Goal: Information Seeking & Learning: Check status

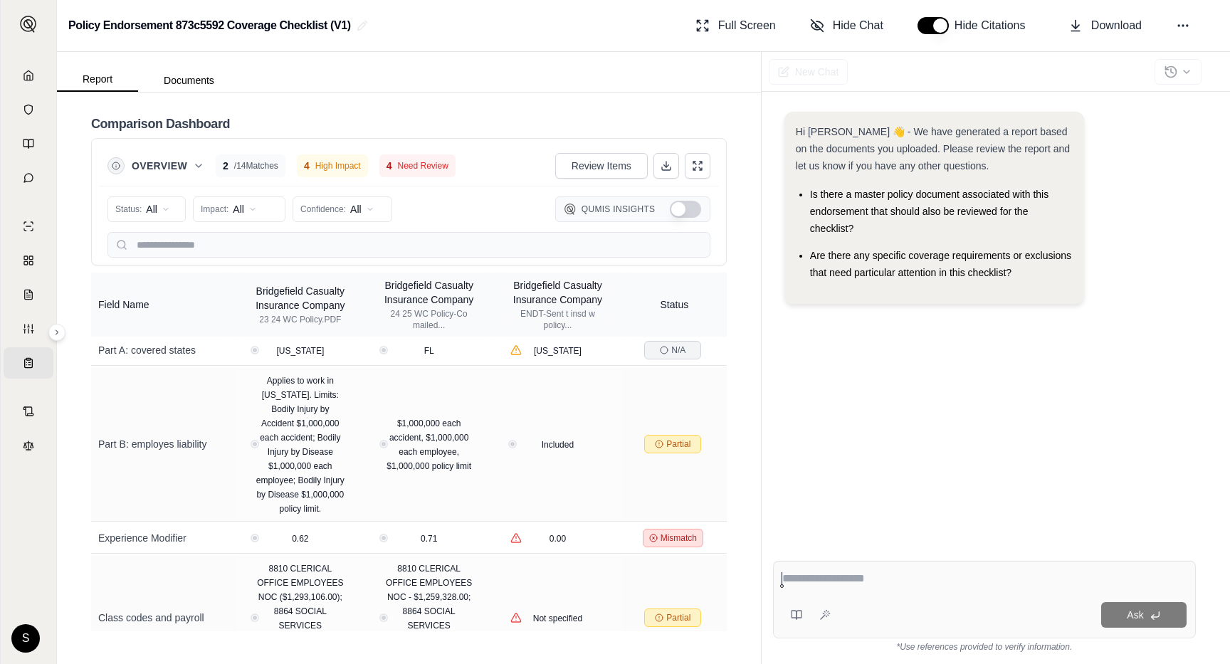
scroll to position [579, 0]
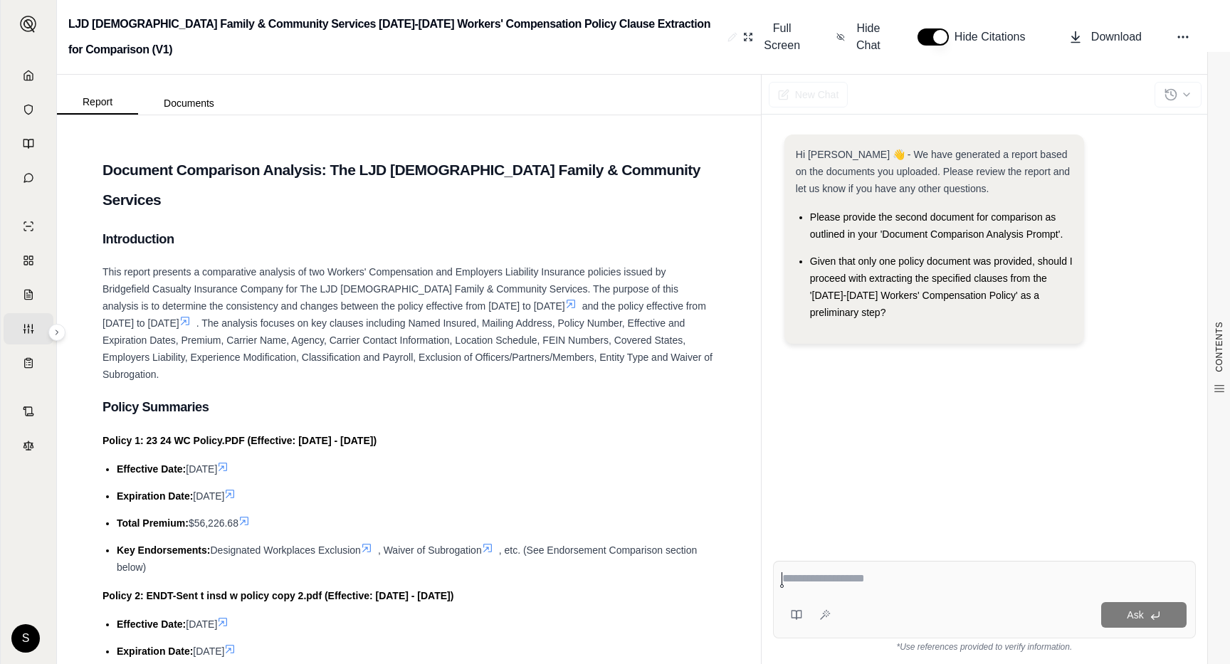
click at [181, 318] on icon at bounding box center [185, 322] width 9 height 9
click at [179, 315] on icon at bounding box center [184, 320] width 11 height 11
click at [227, 463] on icon at bounding box center [223, 467] width 9 height 9
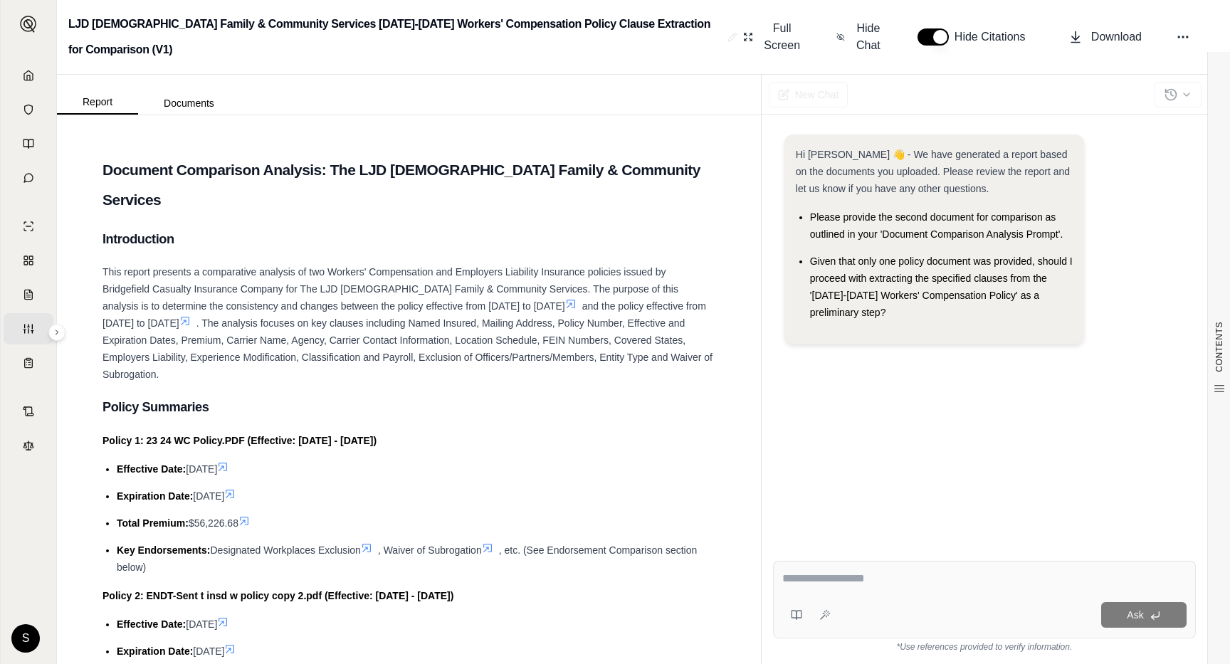
click at [236, 488] on icon at bounding box center [229, 493] width 11 height 11
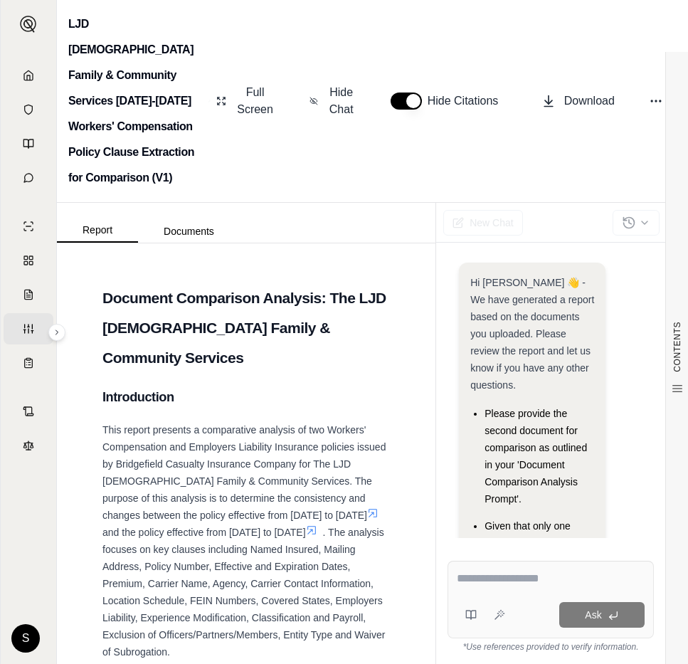
click at [369, 510] on icon at bounding box center [373, 514] width 9 height 9
click at [306, 525] on icon at bounding box center [311, 530] width 11 height 11
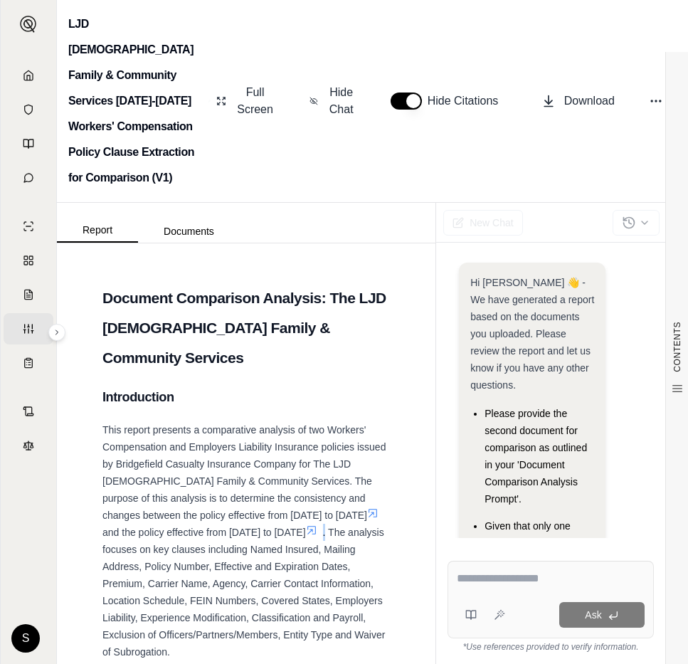
click at [308, 527] on icon at bounding box center [312, 531] width 9 height 9
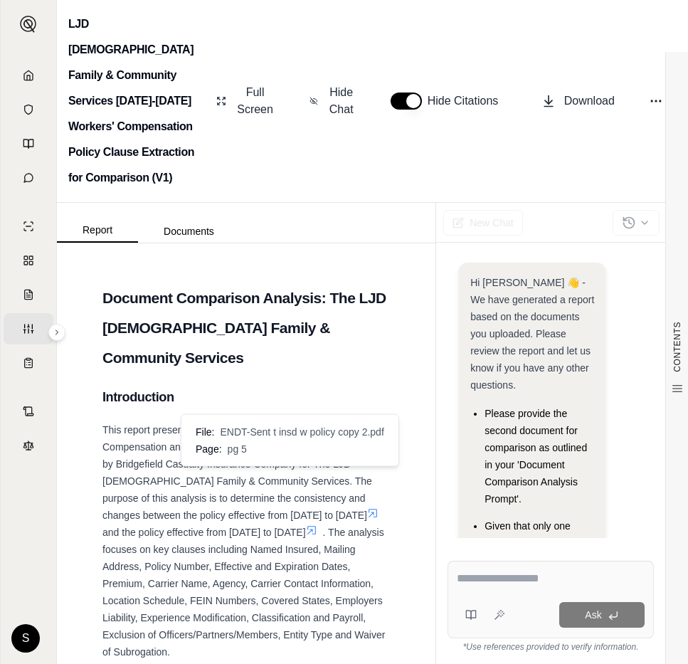
click at [288, 458] on span "File: ENDT-Sent t insd w policy copy 2.pdf Page: pg 5" at bounding box center [290, 440] width 200 height 43
click at [367, 508] on icon at bounding box center [372, 513] width 11 height 11
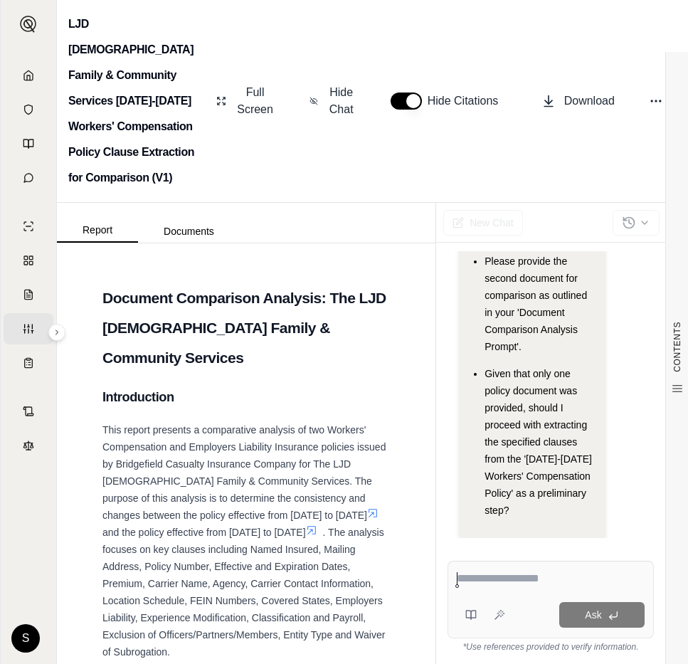
click at [367, 508] on icon at bounding box center [372, 513] width 11 height 11
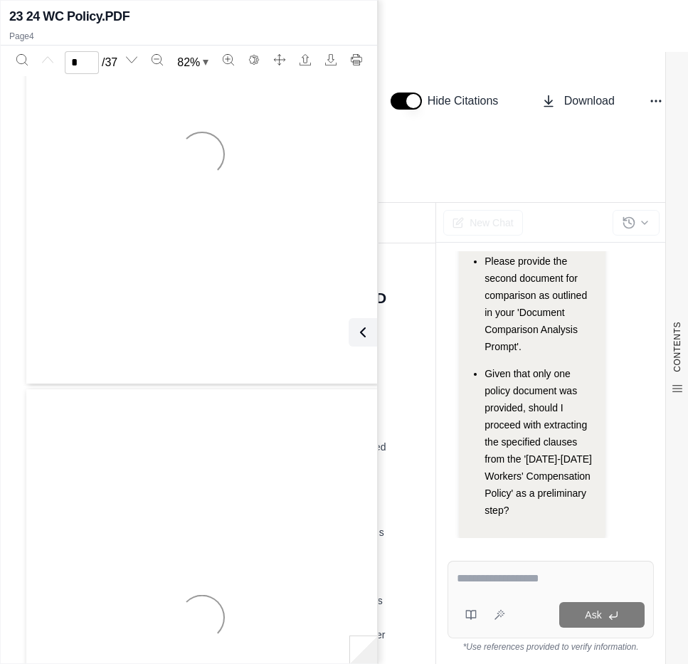
scroll to position [0, 0]
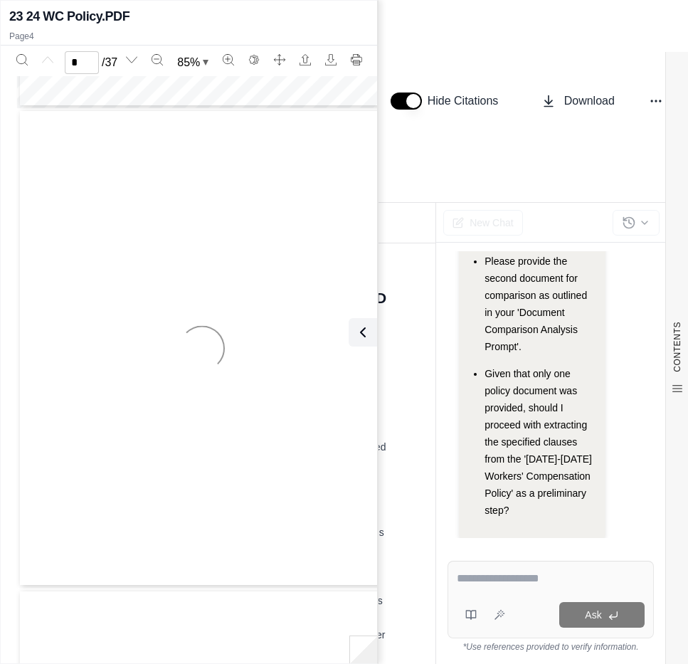
type input "*"
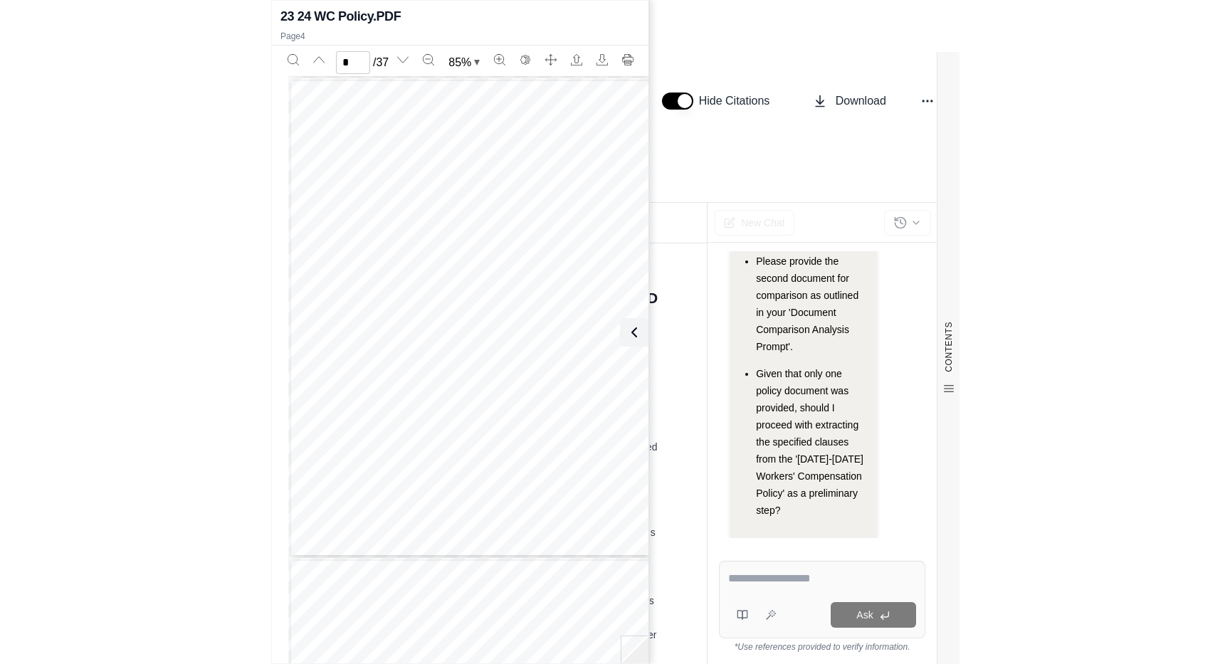
scroll to position [1439, 0]
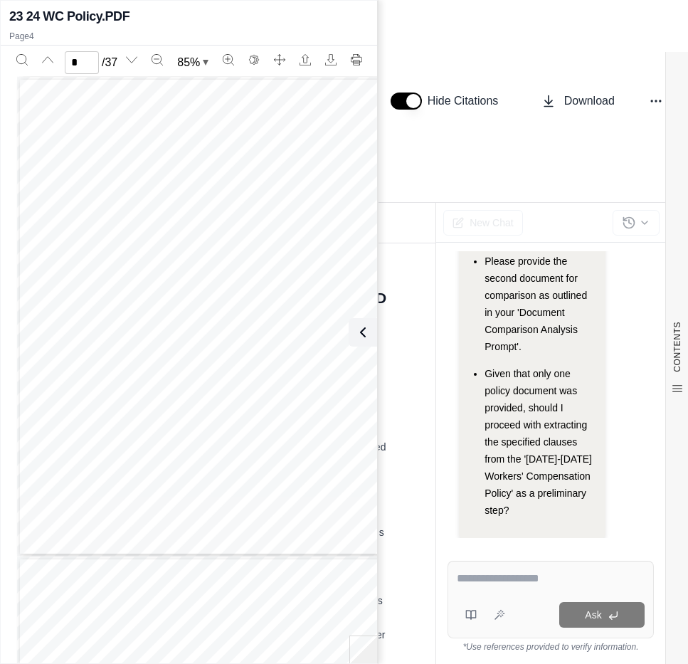
click at [367, 328] on icon at bounding box center [363, 332] width 17 height 17
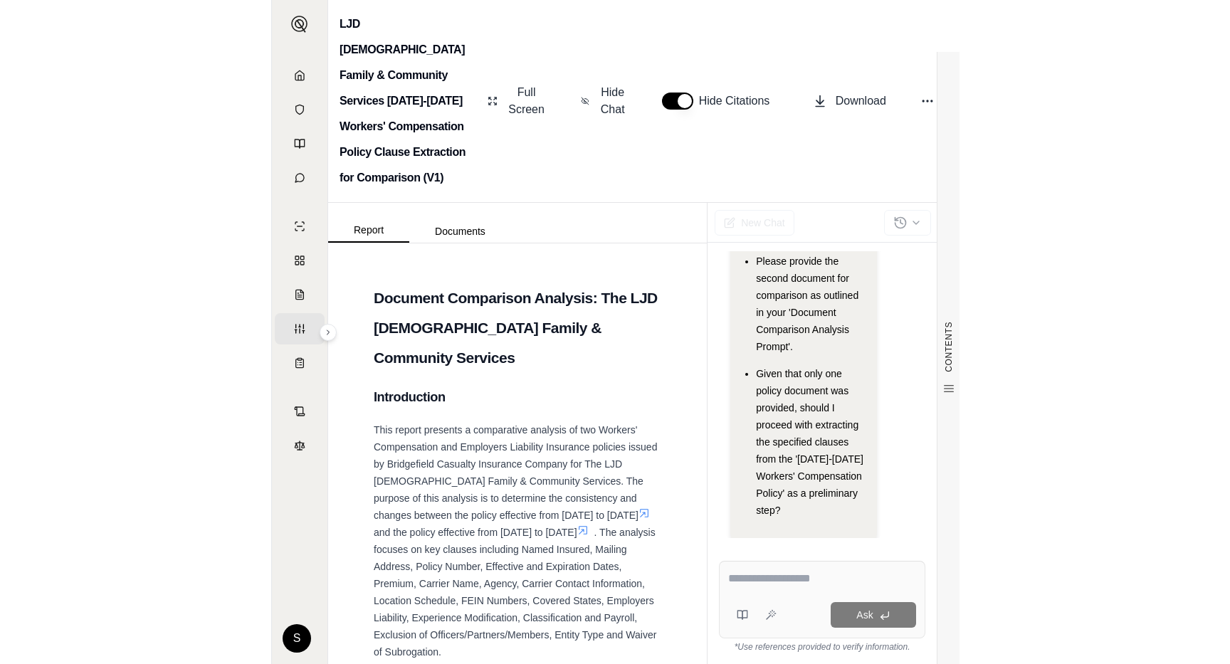
scroll to position [0, 0]
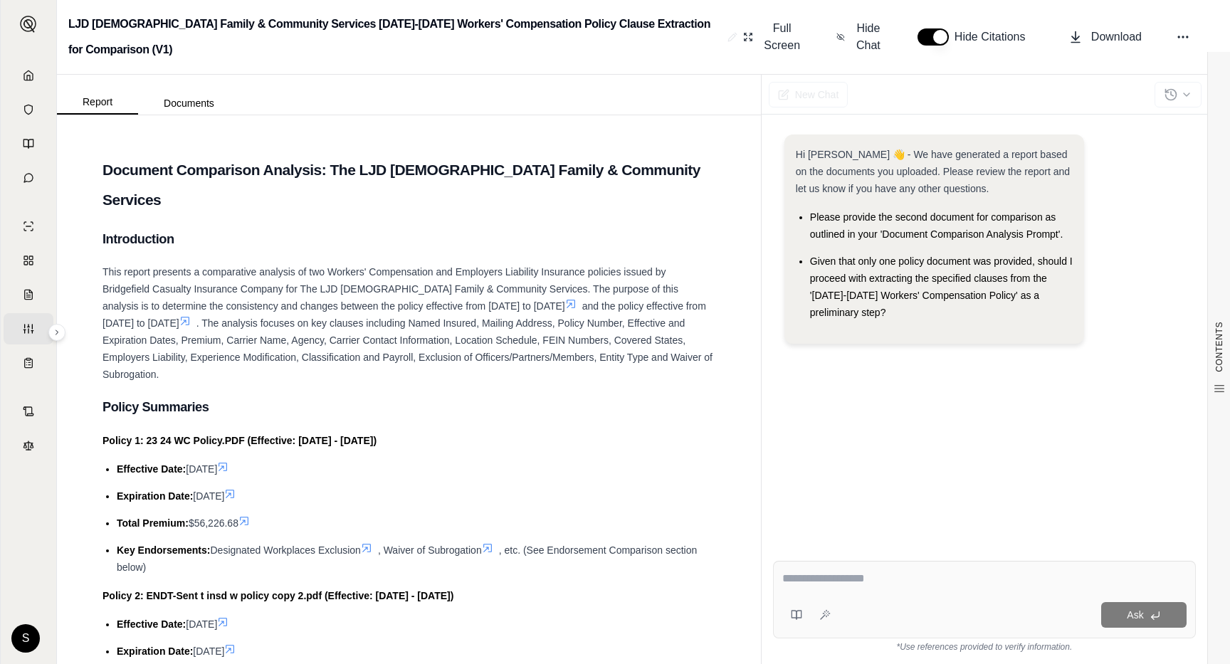
click at [229, 461] on icon at bounding box center [222, 466] width 11 height 11
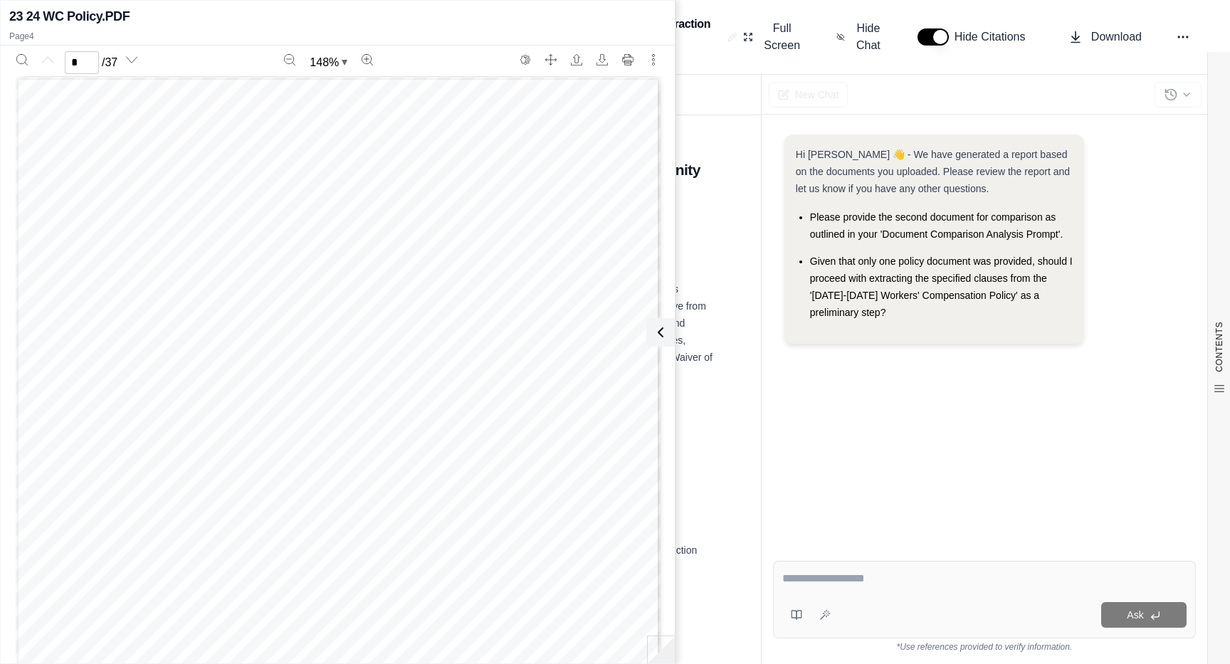
type input "*"
click at [671, 338] on button at bounding box center [658, 332] width 28 height 28
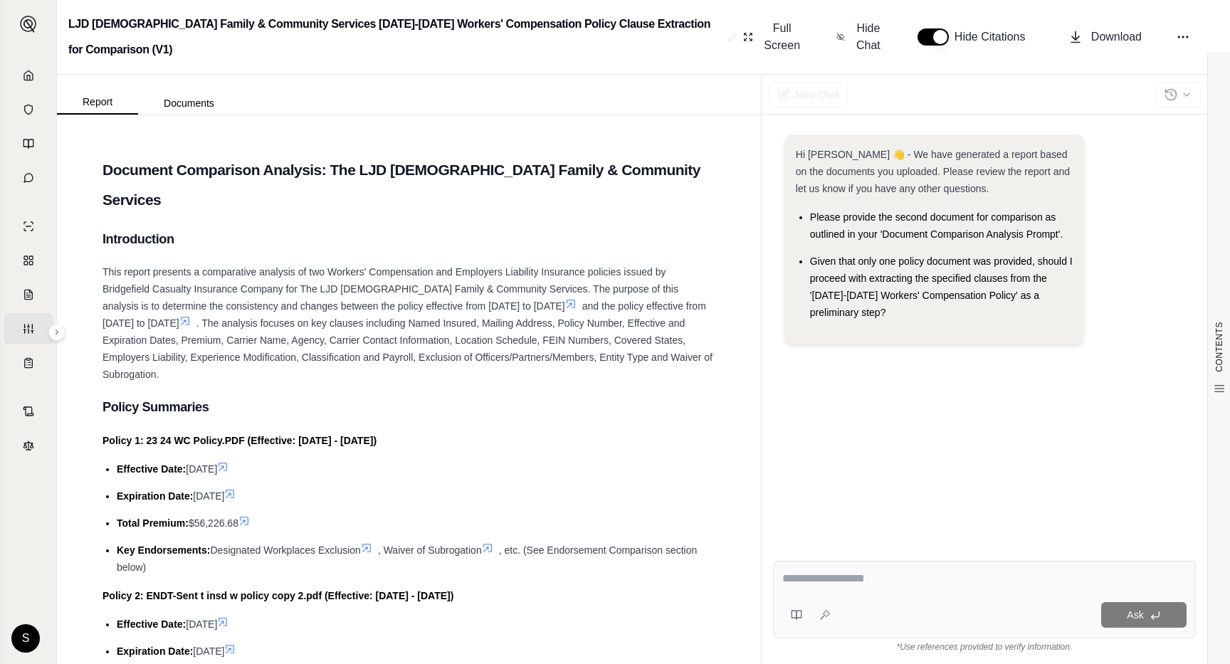
click at [688, 42] on button "button" at bounding box center [933, 36] width 31 height 17
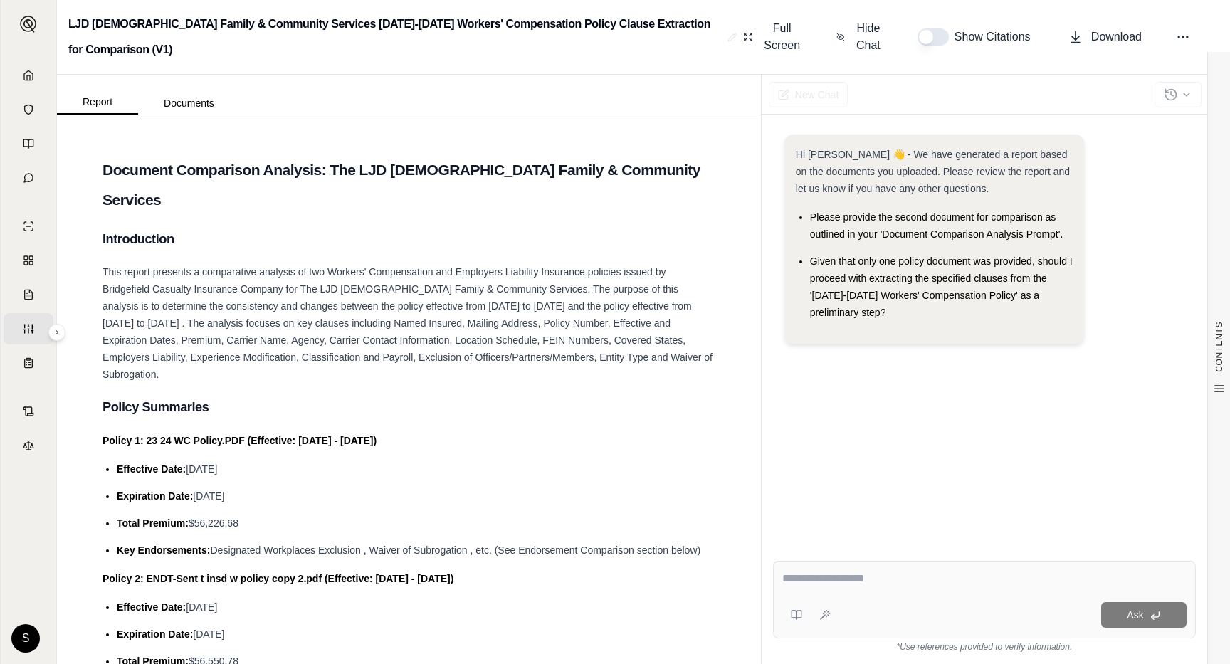
click at [688, 42] on button "button" at bounding box center [933, 36] width 31 height 17
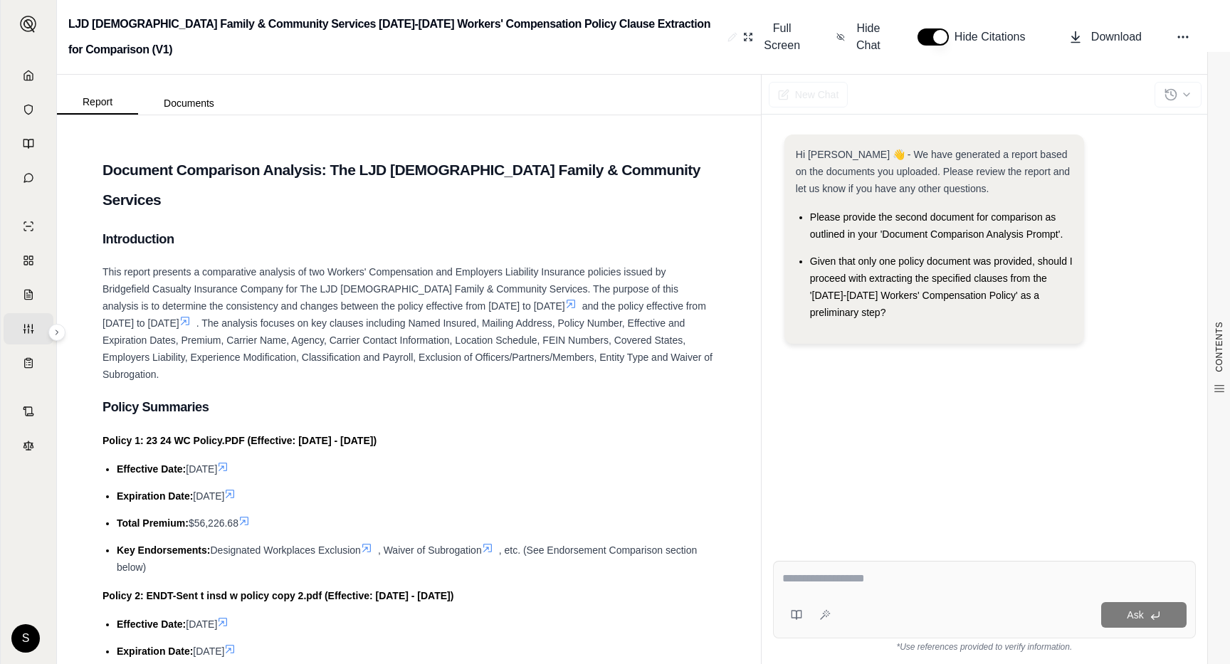
click at [234, 461] on span at bounding box center [225, 466] width 17 height 11
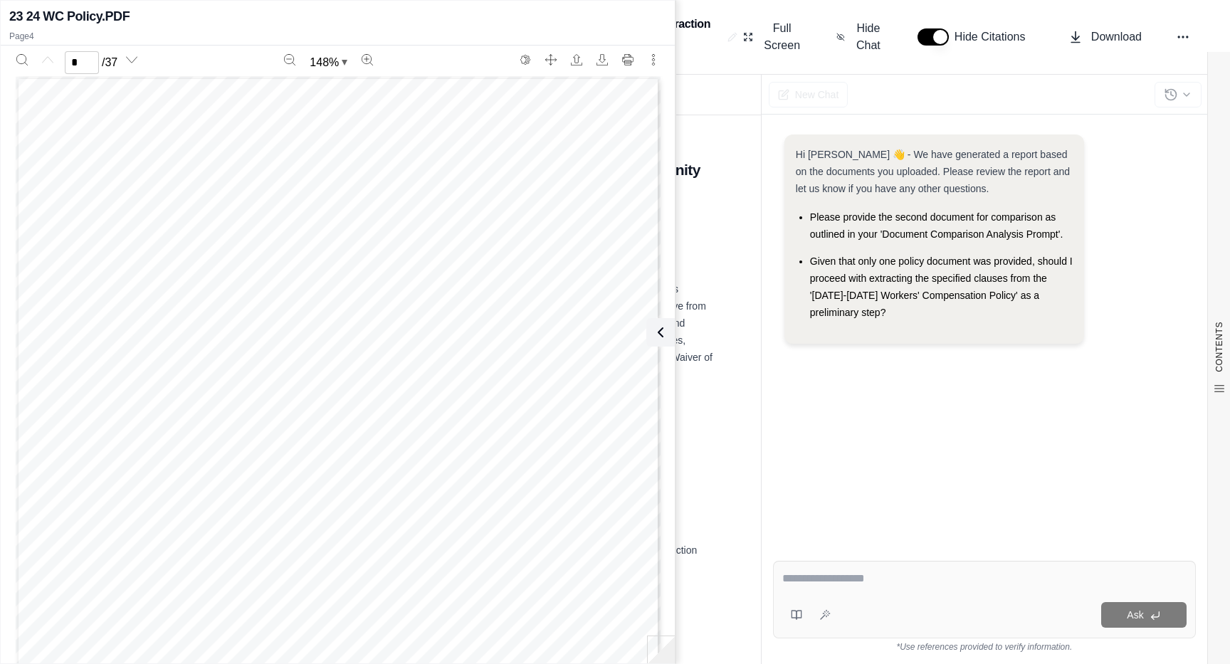
type input "*"
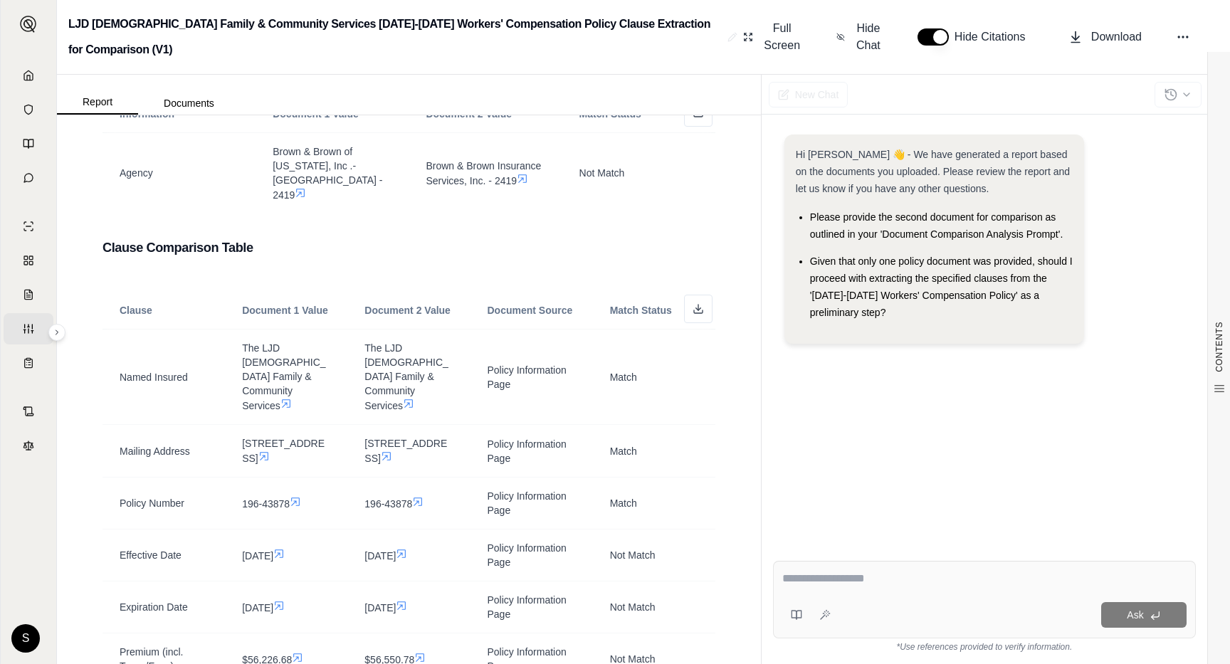
scroll to position [883, 0]
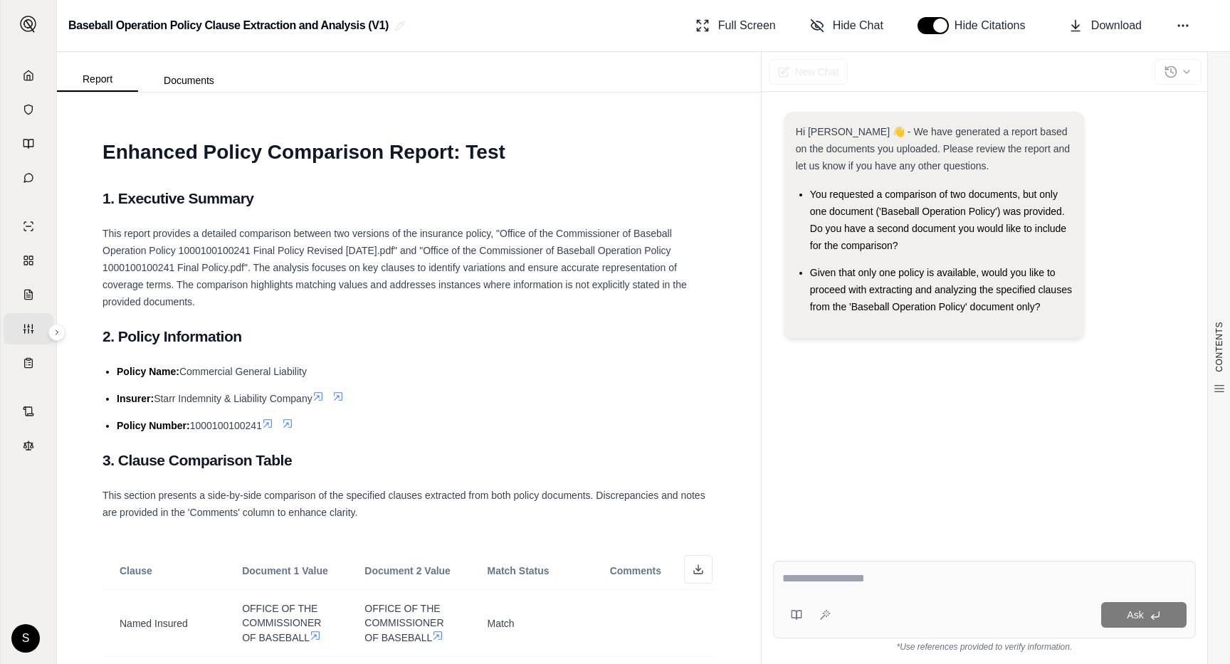
scroll to position [1019, 0]
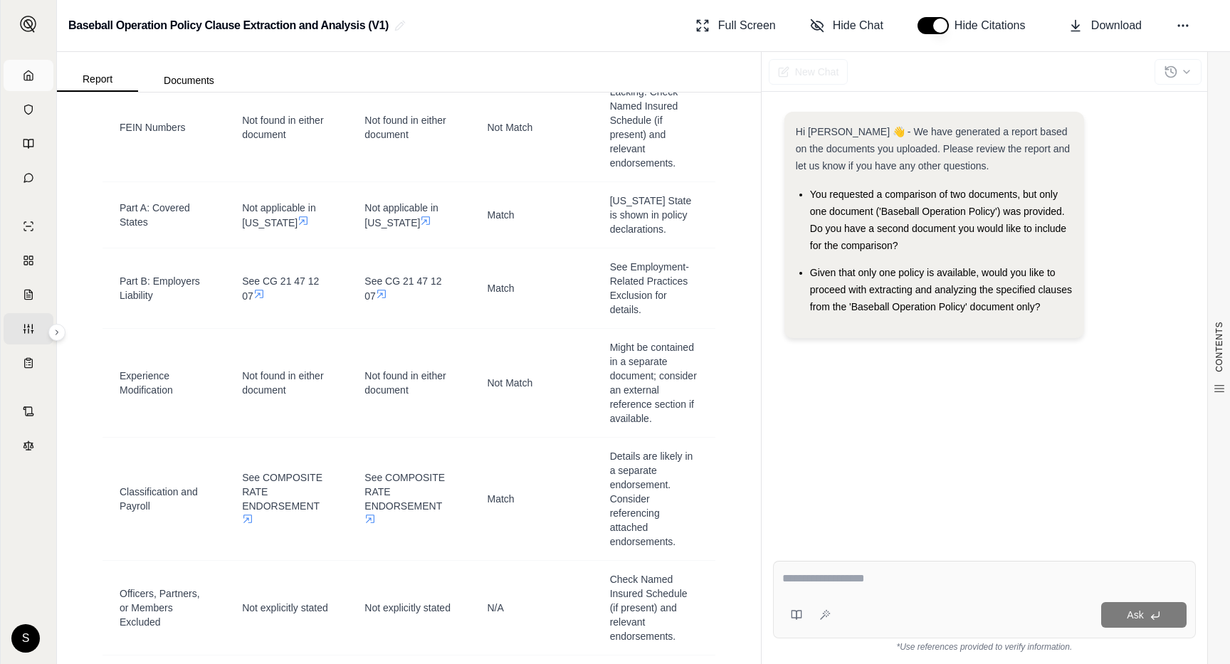
click at [28, 78] on icon at bounding box center [28, 75] width 11 height 11
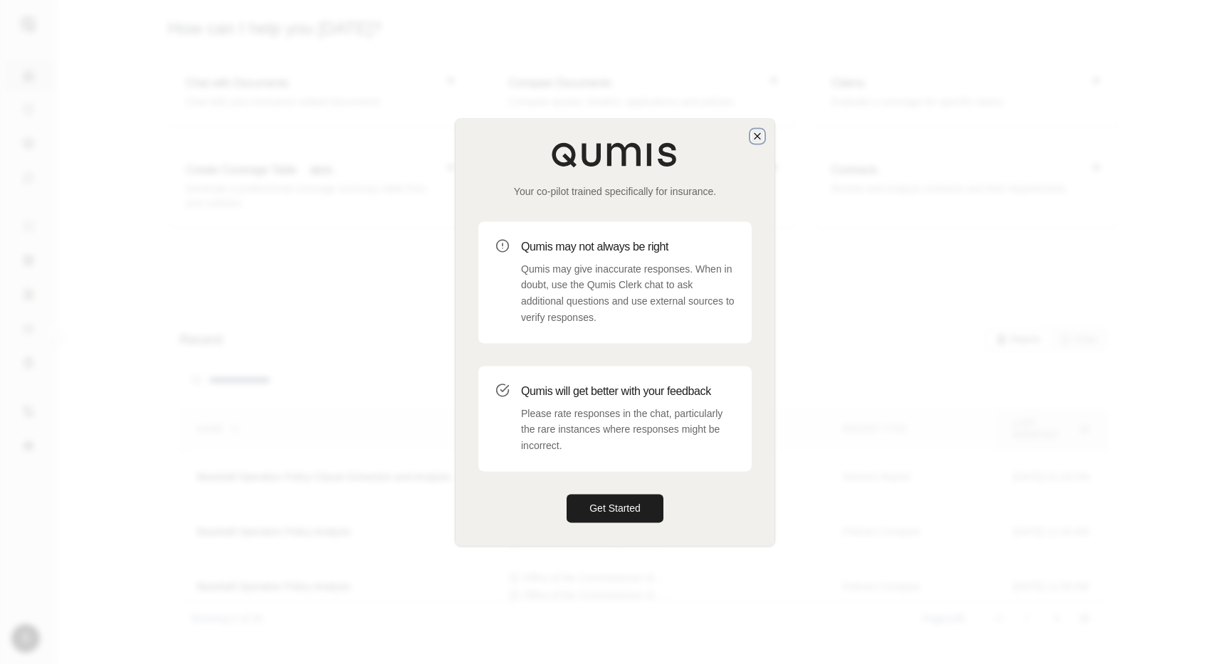
click at [752, 130] on icon "button" at bounding box center [757, 135] width 11 height 11
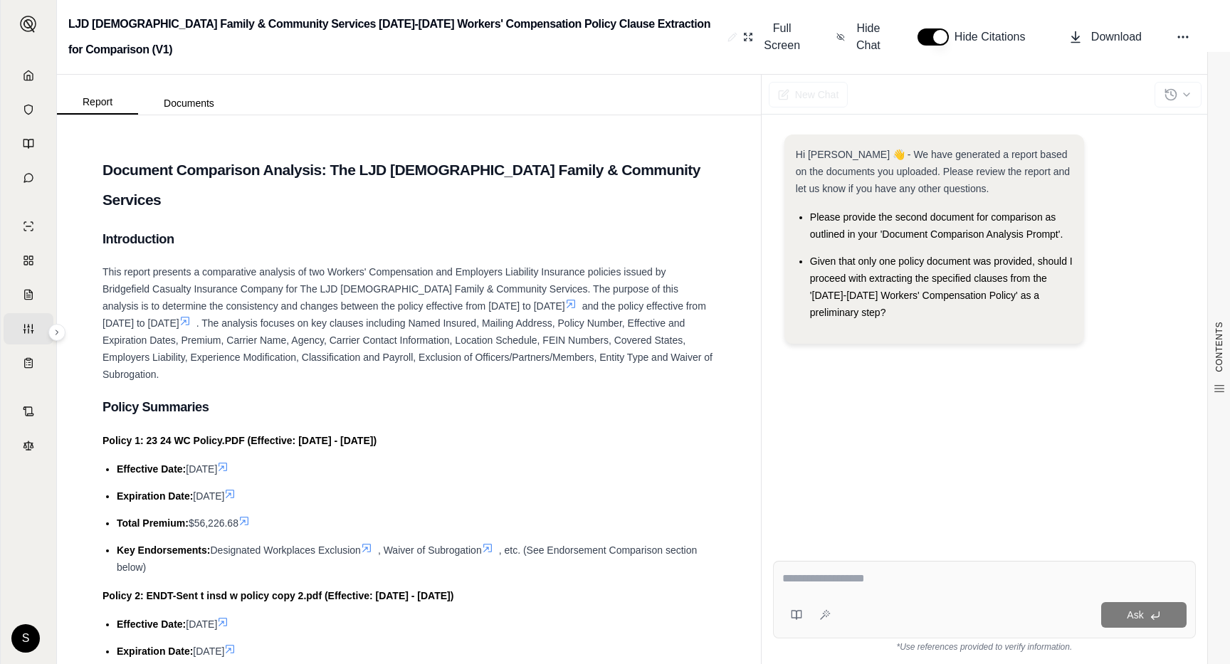
click at [229, 461] on icon at bounding box center [222, 466] width 11 height 11
click at [227, 463] on icon at bounding box center [223, 467] width 9 height 9
click at [229, 461] on icon at bounding box center [222, 466] width 11 height 11
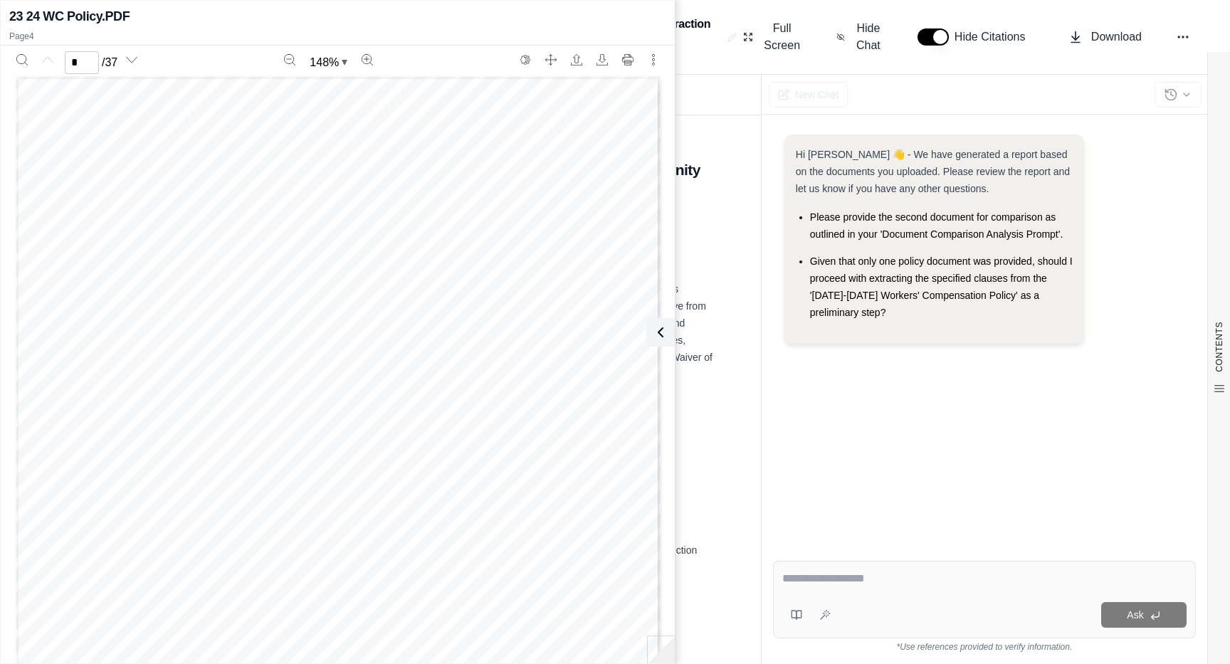
type input "*"
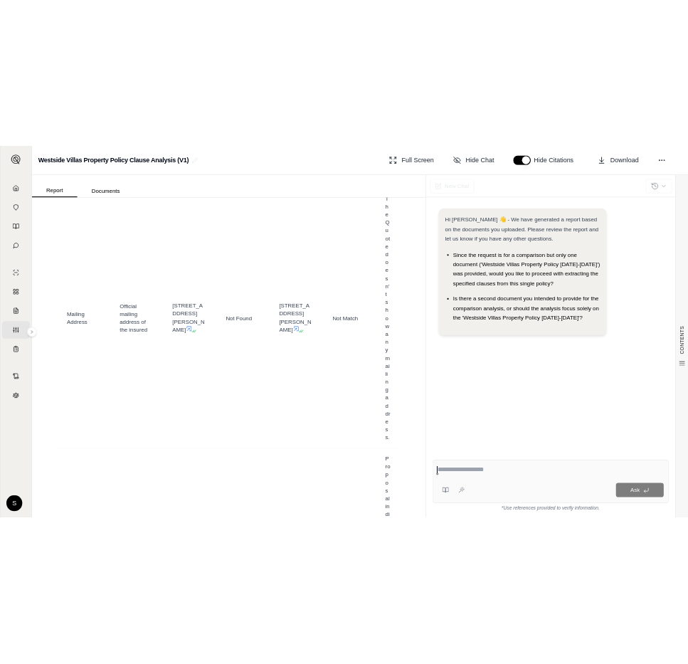
scroll to position [792, 0]
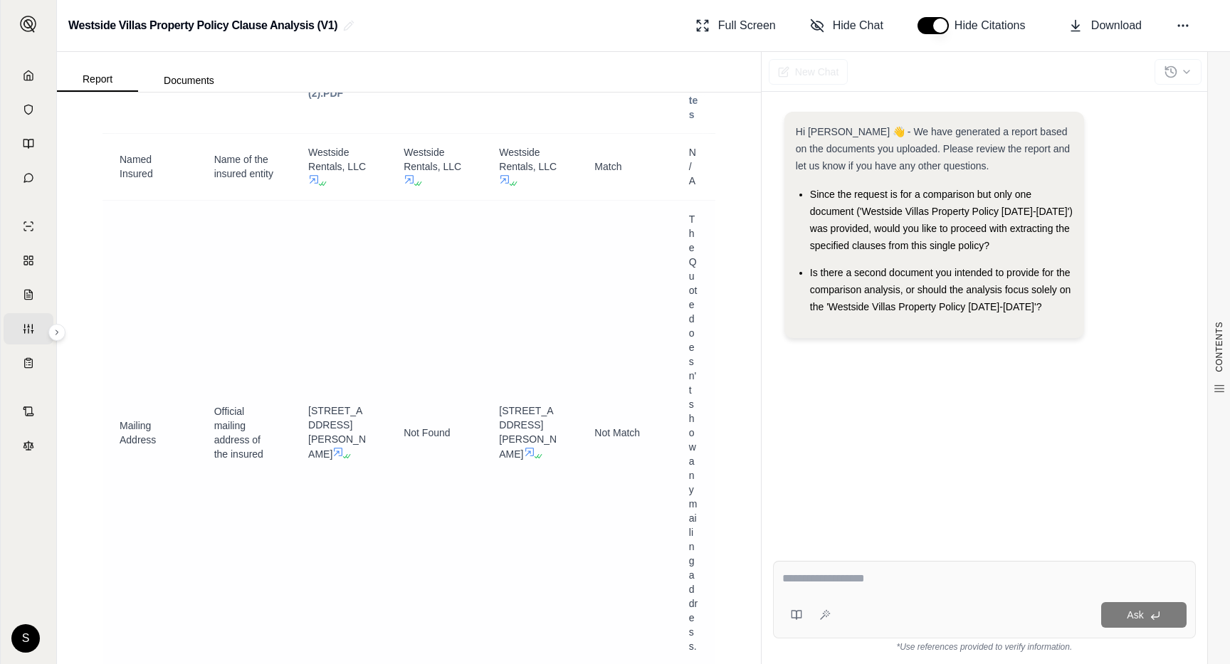
click at [524, 458] on icon at bounding box center [529, 451] width 11 height 11
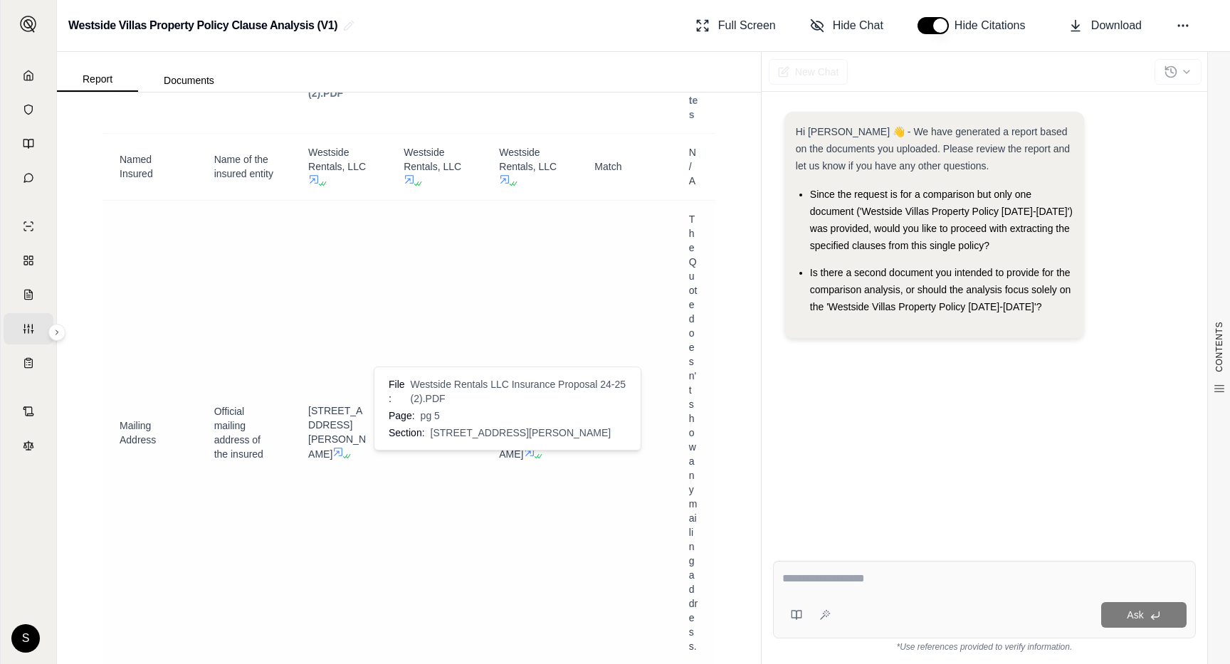
click at [525, 456] on icon at bounding box center [529, 452] width 9 height 9
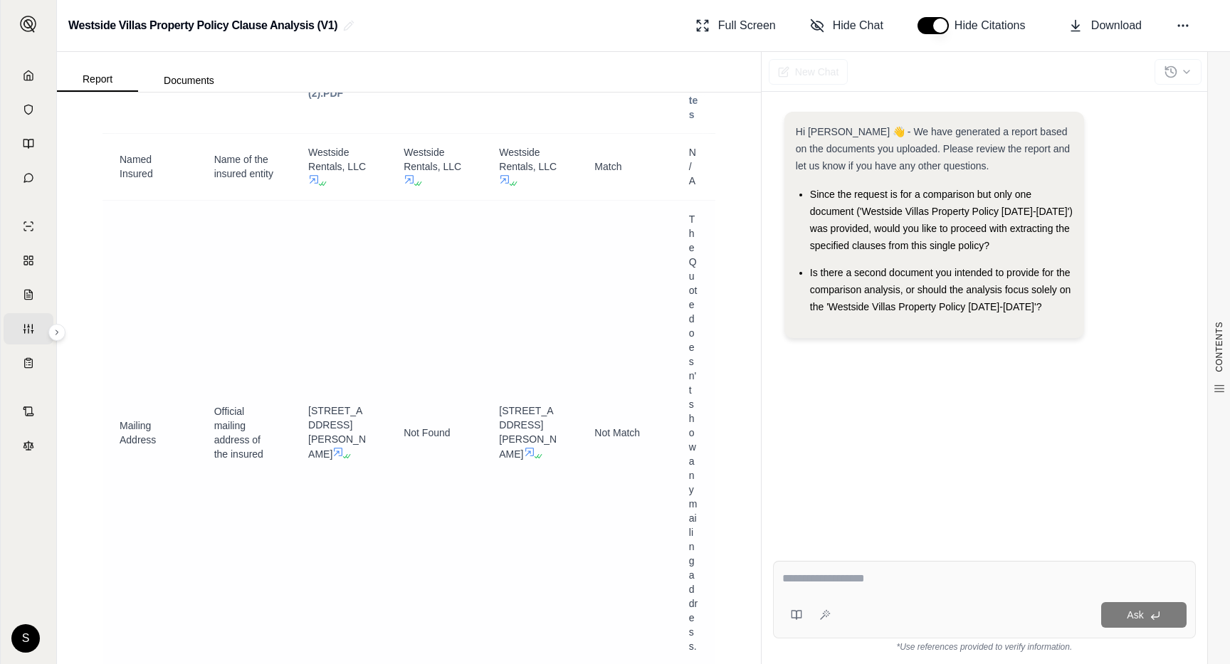
click at [525, 456] on icon at bounding box center [529, 452] width 9 height 9
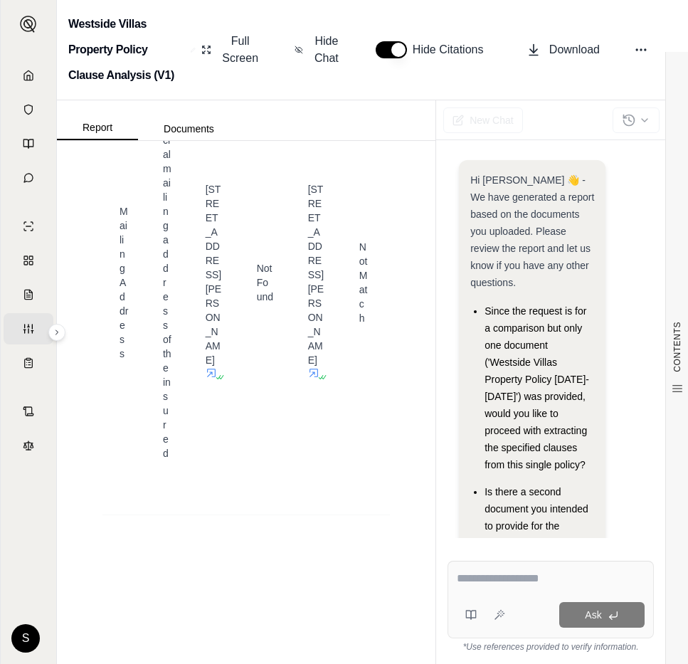
scroll to position [1906, 0]
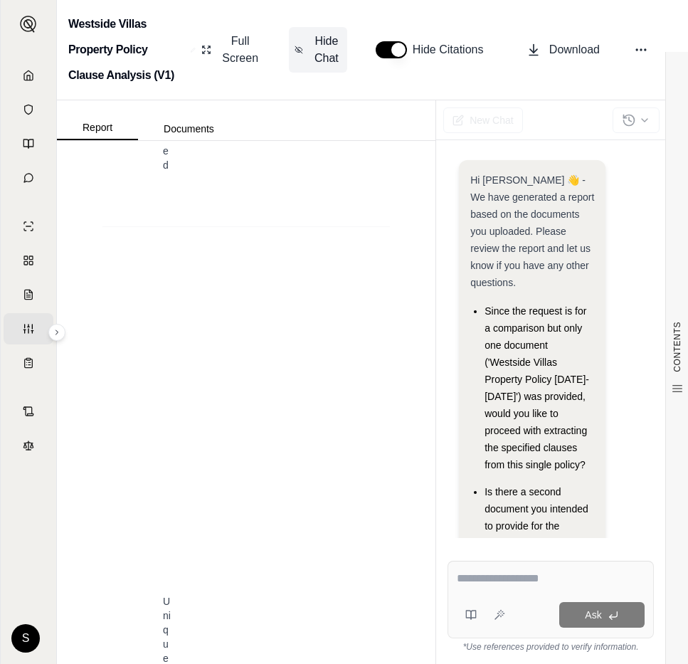
click at [324, 45] on span "Hide Chat" at bounding box center [327, 50] width 30 height 34
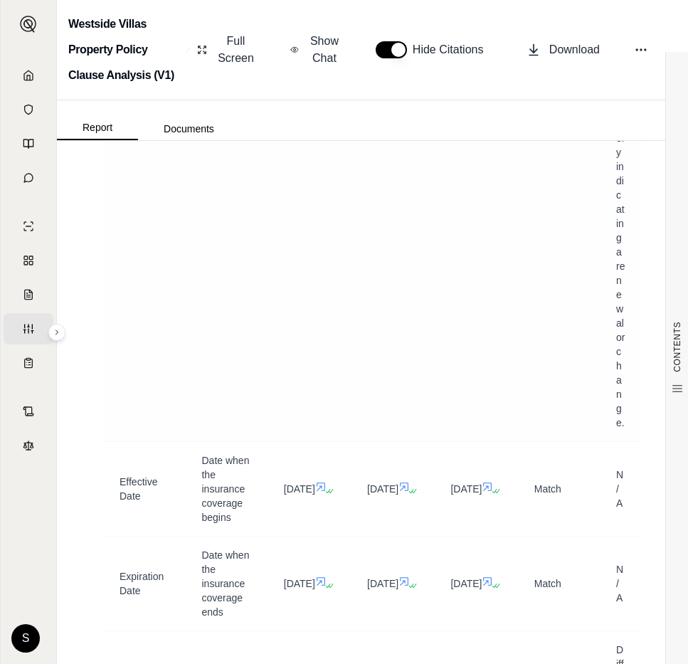
scroll to position [2416, 0]
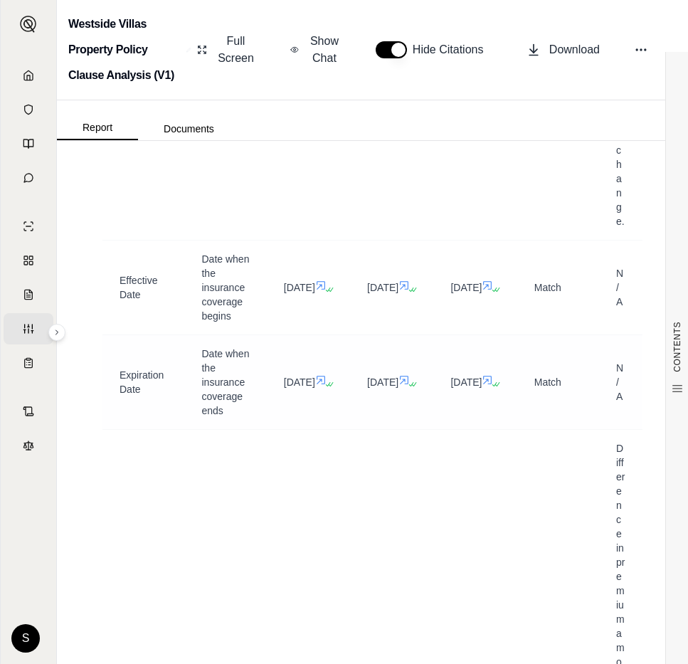
click at [482, 385] on icon at bounding box center [487, 379] width 11 height 11
click at [399, 386] on icon at bounding box center [404, 379] width 11 height 11
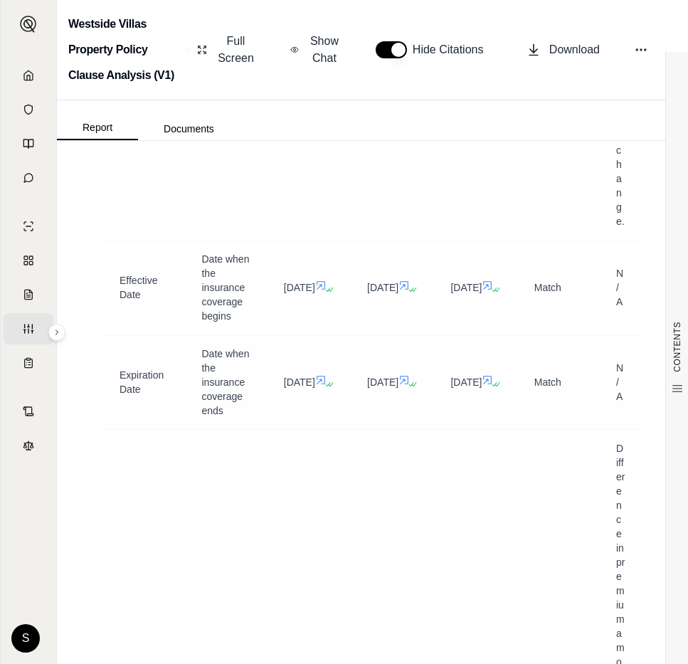
click at [399, 386] on icon at bounding box center [404, 379] width 11 height 11
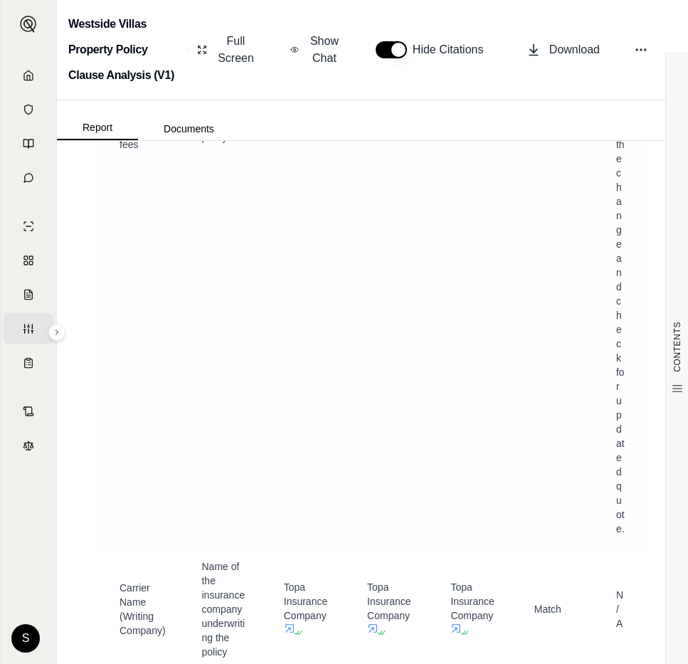
scroll to position [2985, 0]
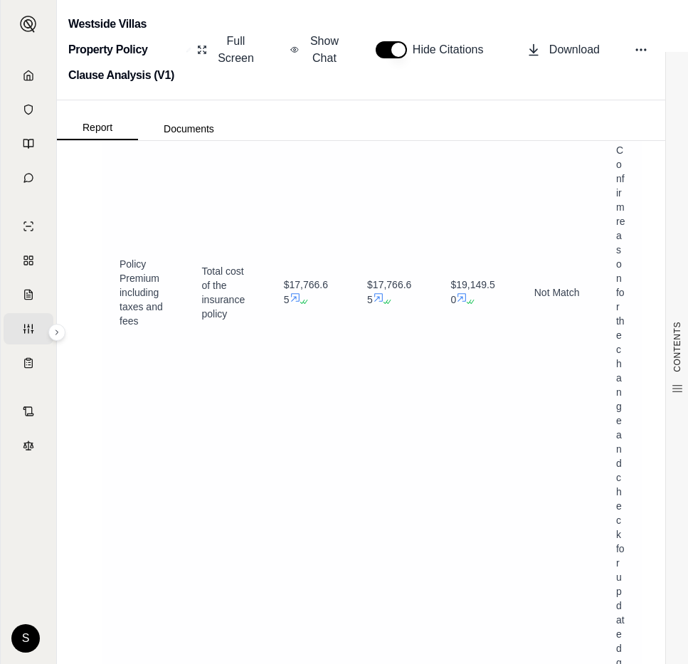
click at [379, 297] on icon at bounding box center [378, 297] width 11 height 11
click at [468, 296] on icon at bounding box center [461, 297] width 11 height 11
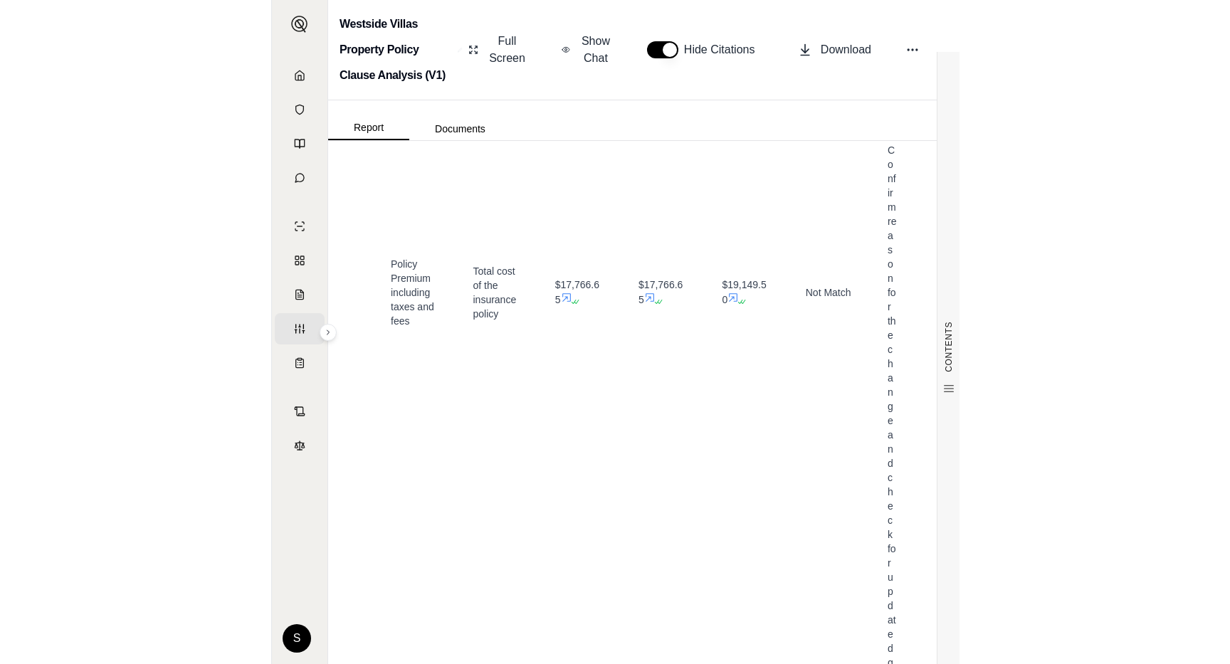
scroll to position [2867, 0]
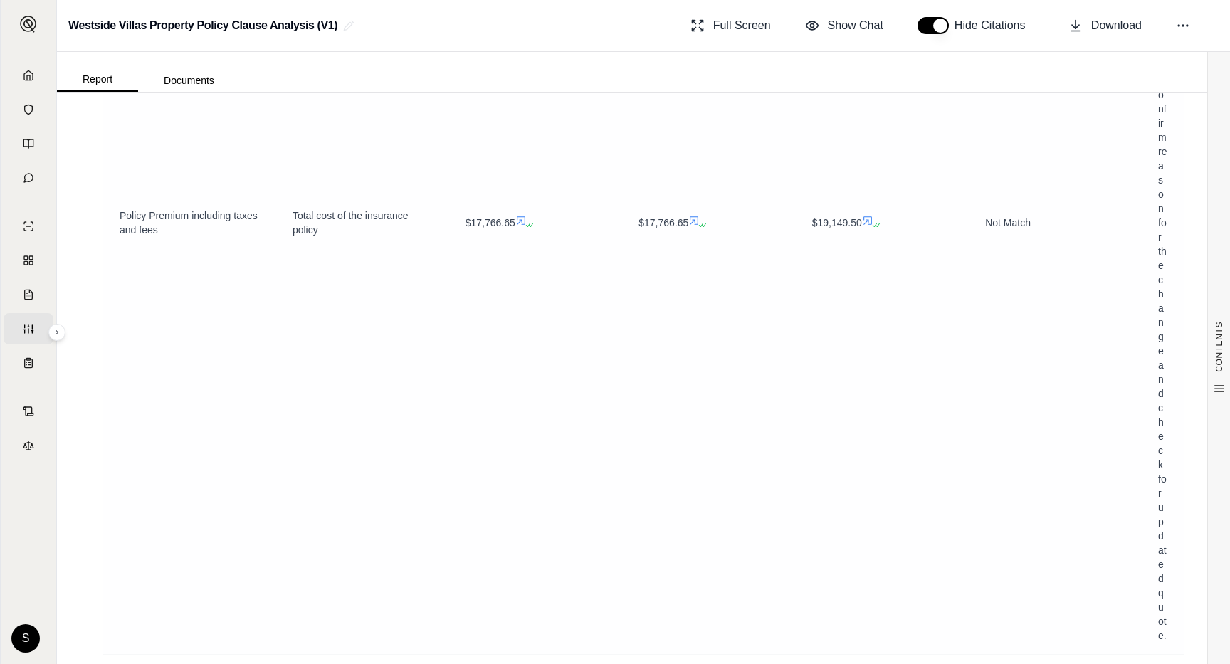
click at [871, 219] on icon at bounding box center [867, 220] width 11 height 11
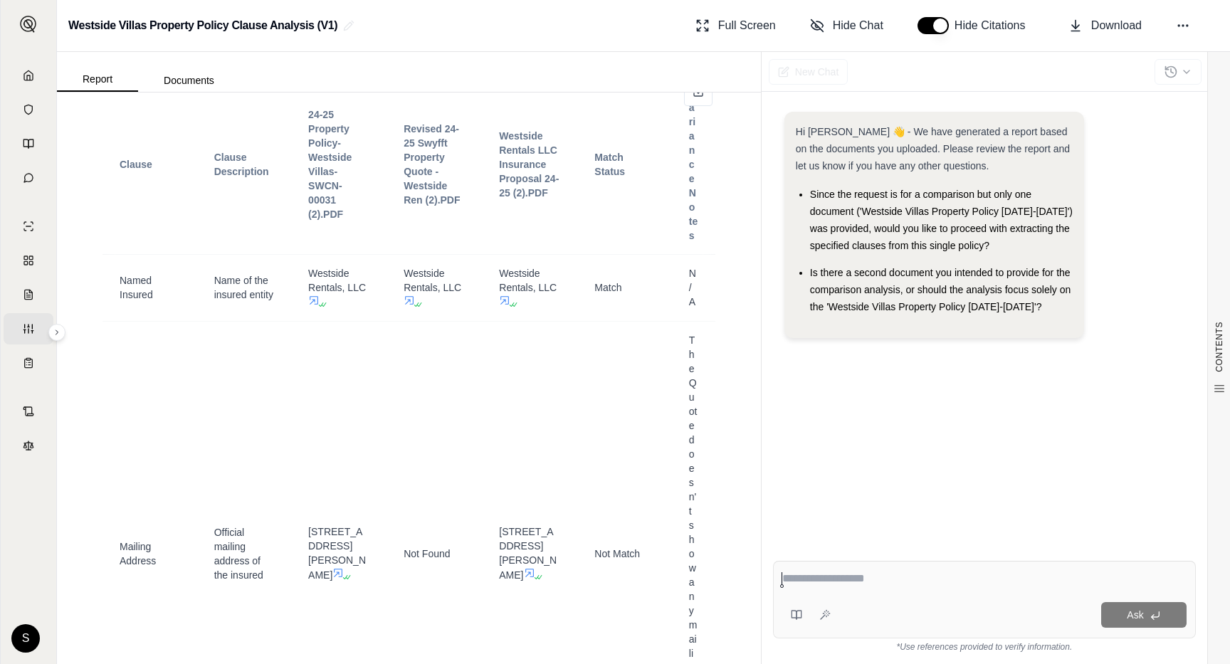
scroll to position [681, 0]
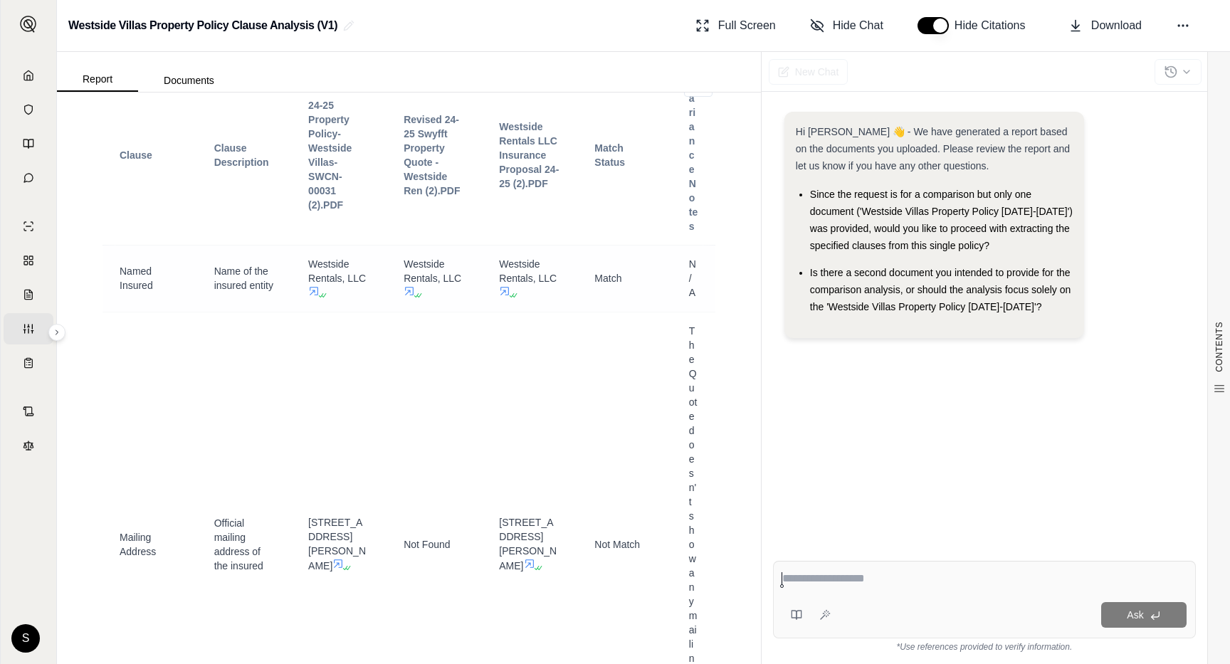
click at [316, 290] on span at bounding box center [313, 290] width 11 height 11
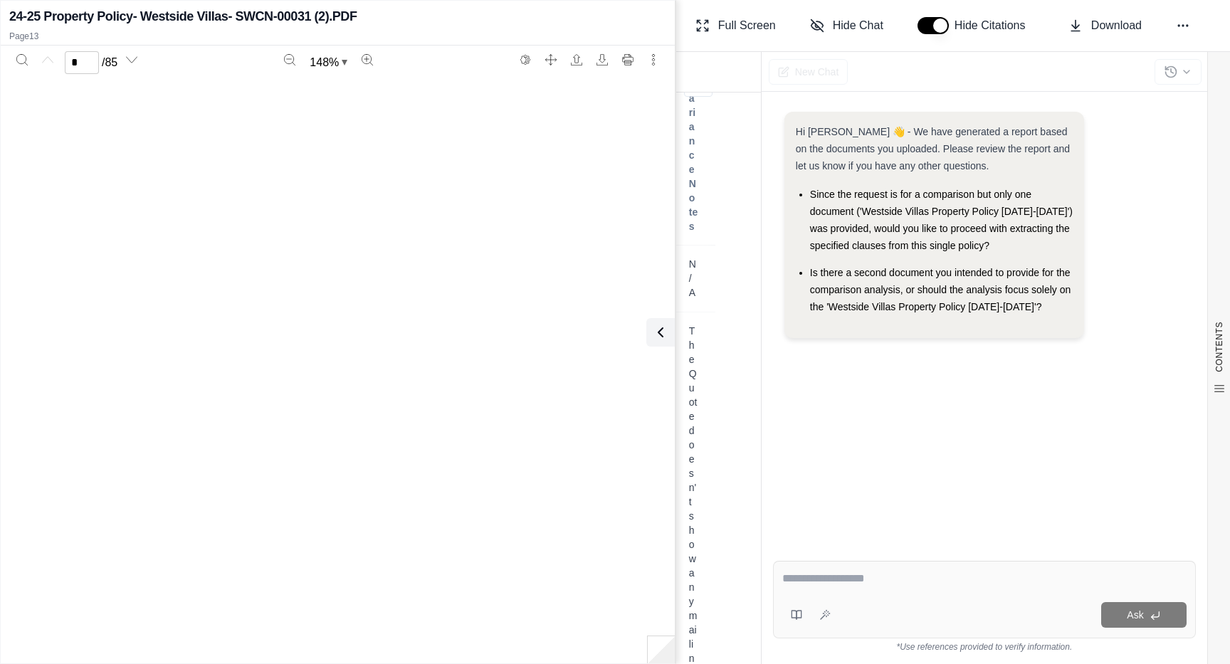
scroll to position [10015, 0]
type input "**"
click at [665, 337] on icon at bounding box center [660, 332] width 17 height 17
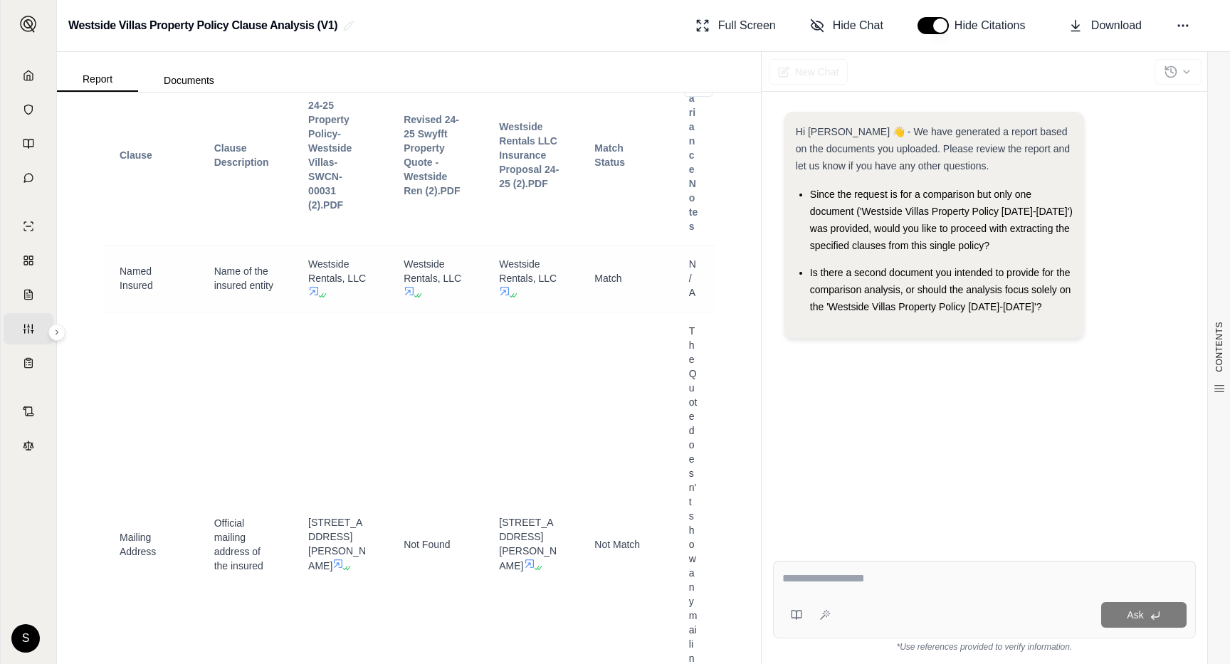
click at [505, 290] on icon at bounding box center [504, 291] width 9 height 9
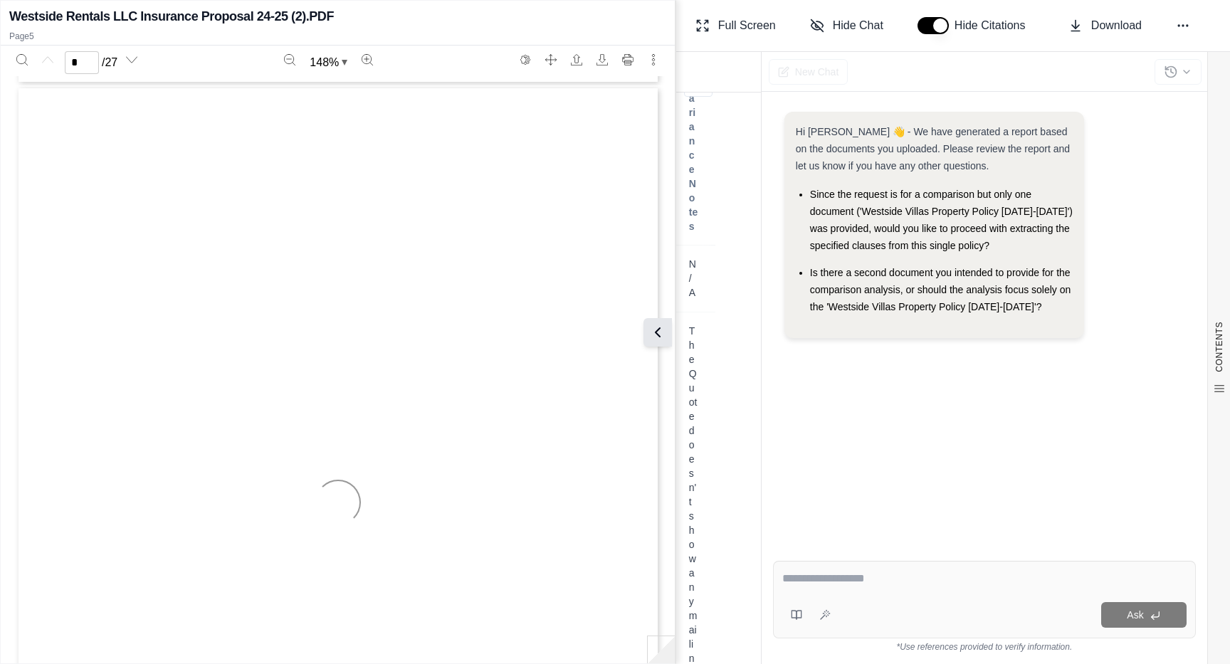
scroll to position [3339, 0]
type input "*"
click at [661, 327] on icon at bounding box center [657, 332] width 17 height 17
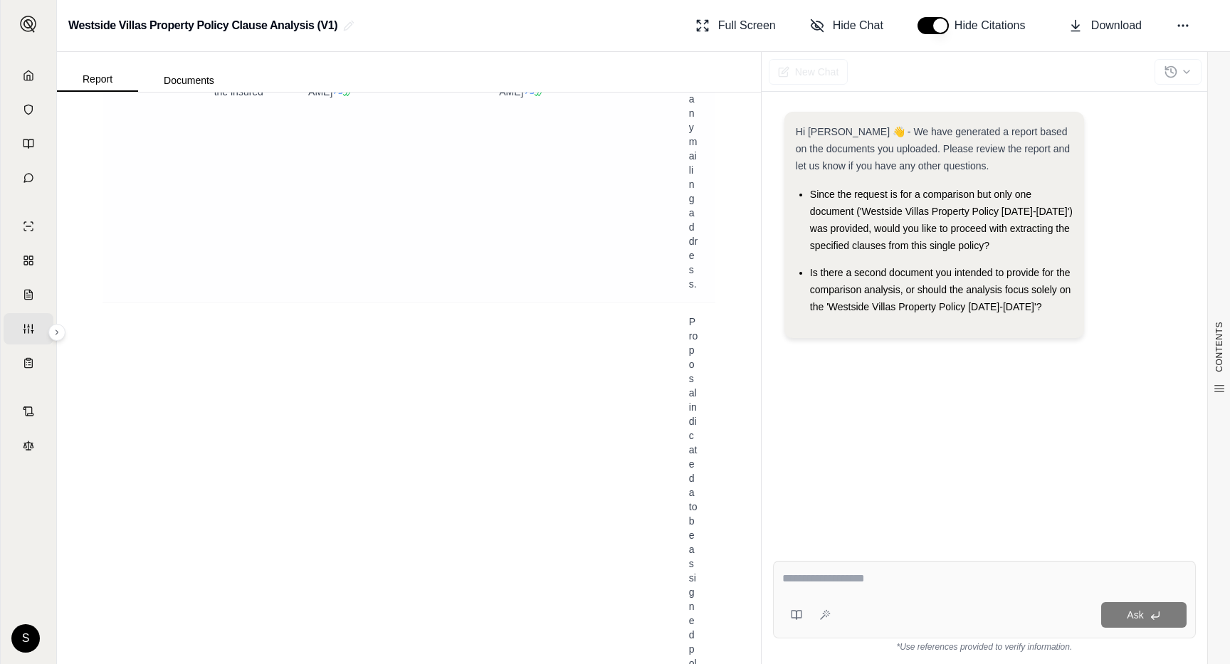
scroll to position [955, 0]
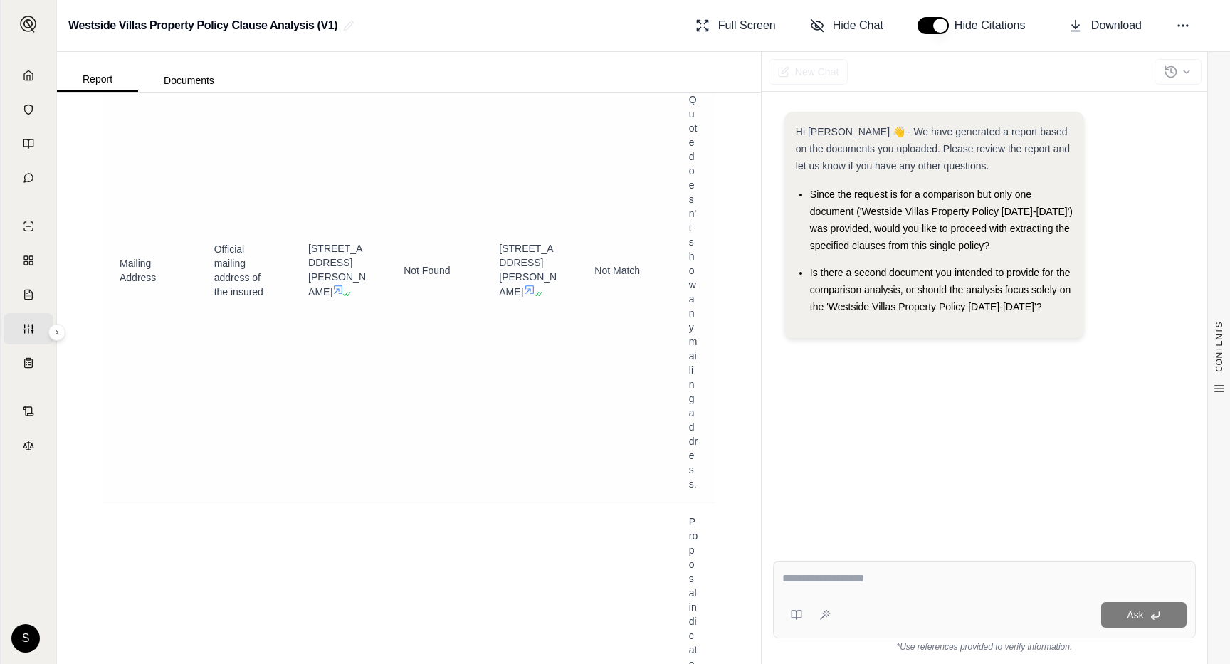
click at [525, 294] on icon at bounding box center [529, 289] width 9 height 9
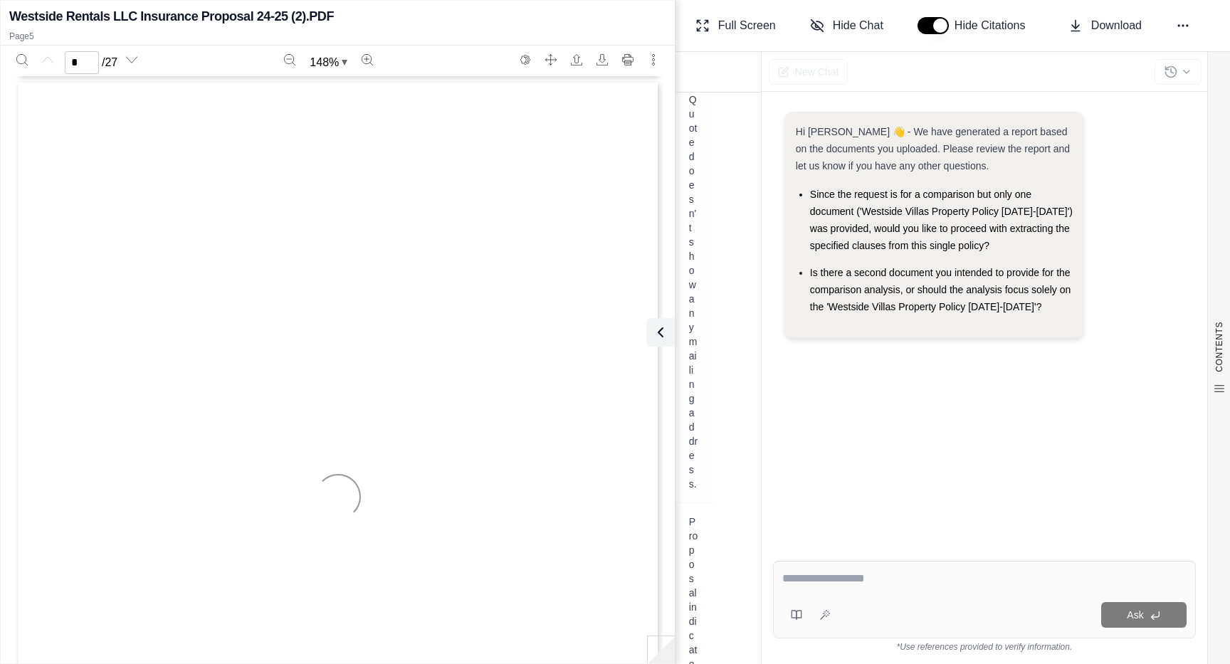
type input "*"
click at [662, 334] on icon at bounding box center [657, 332] width 17 height 17
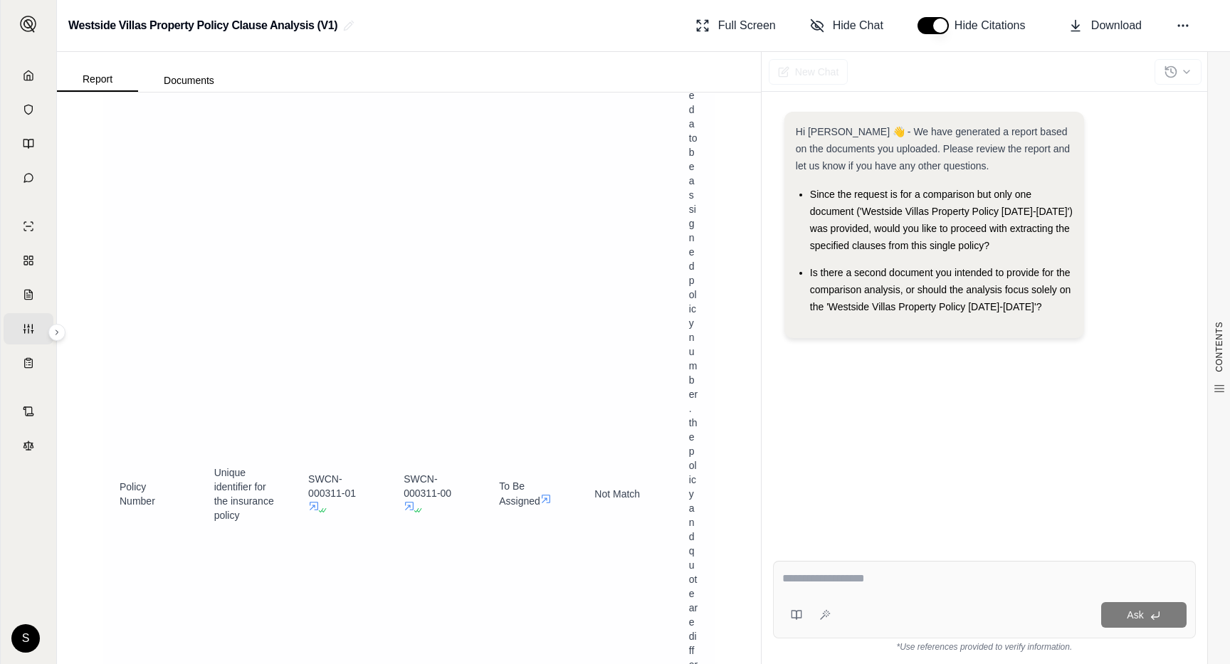
scroll to position [1792, 0]
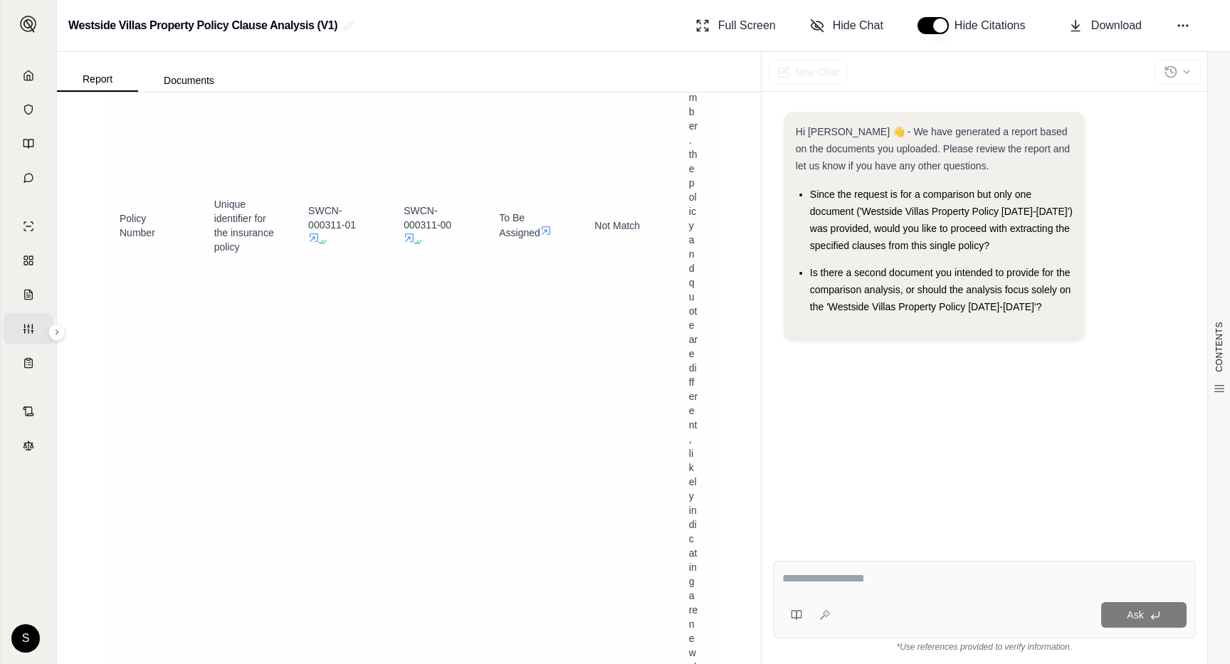
click at [316, 236] on icon at bounding box center [313, 237] width 11 height 11
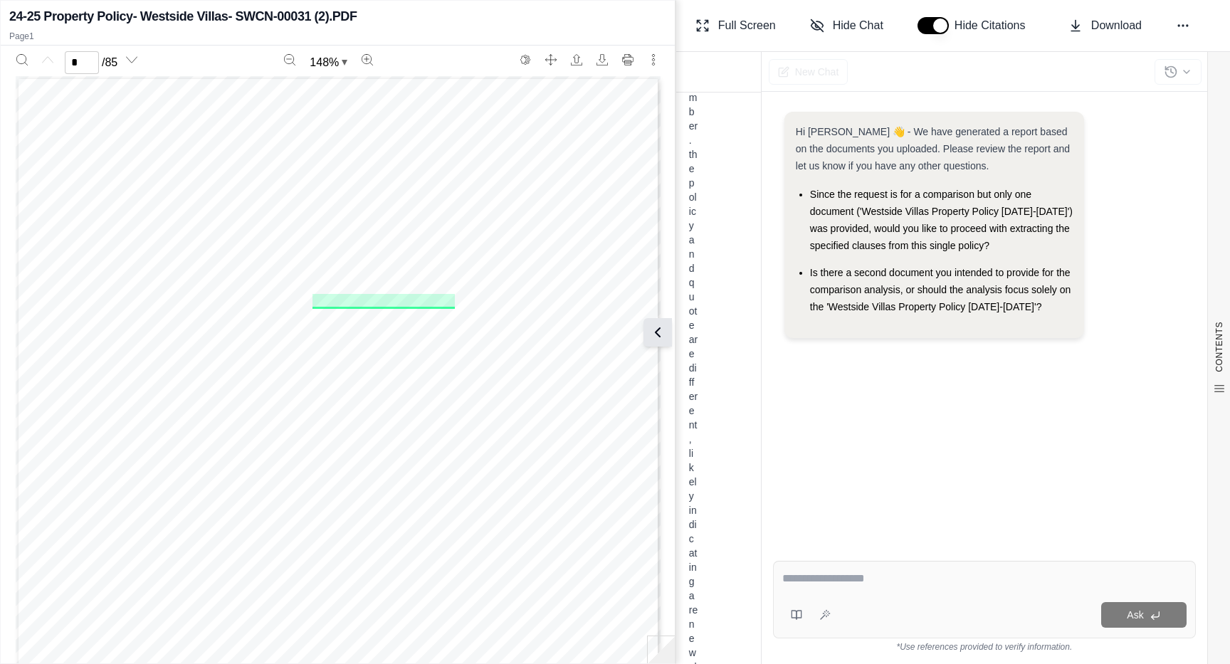
click at [668, 332] on button at bounding box center [658, 332] width 28 height 28
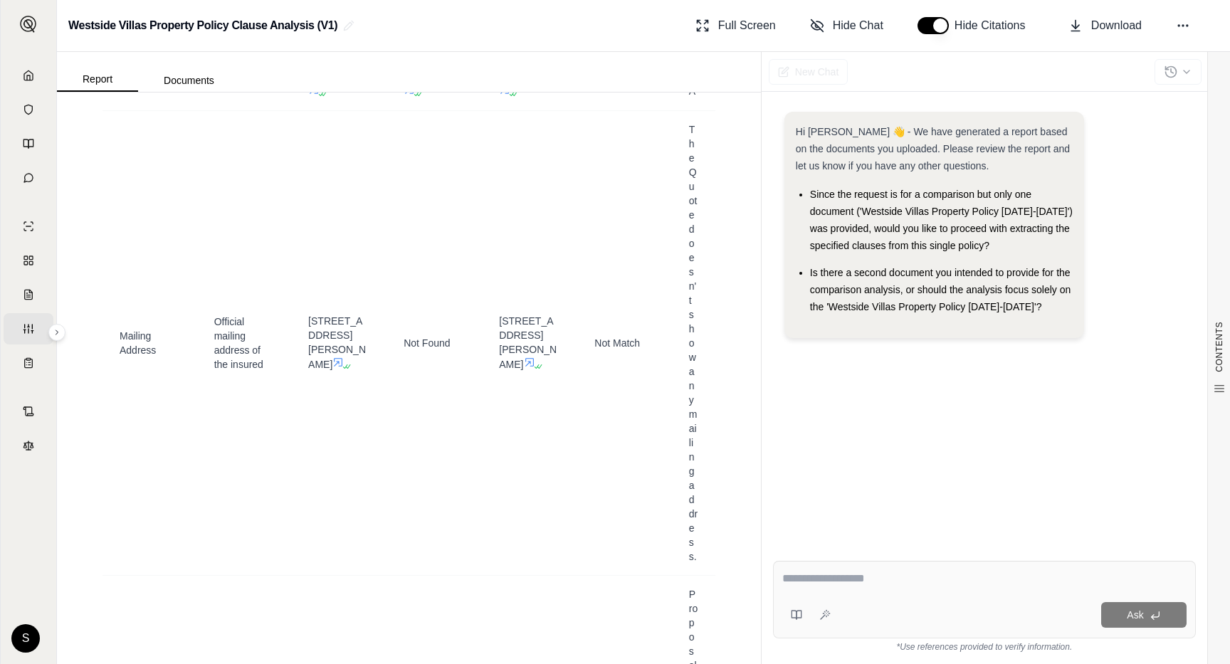
scroll to position [873, 0]
click at [524, 377] on icon at bounding box center [529, 370] width 11 height 11
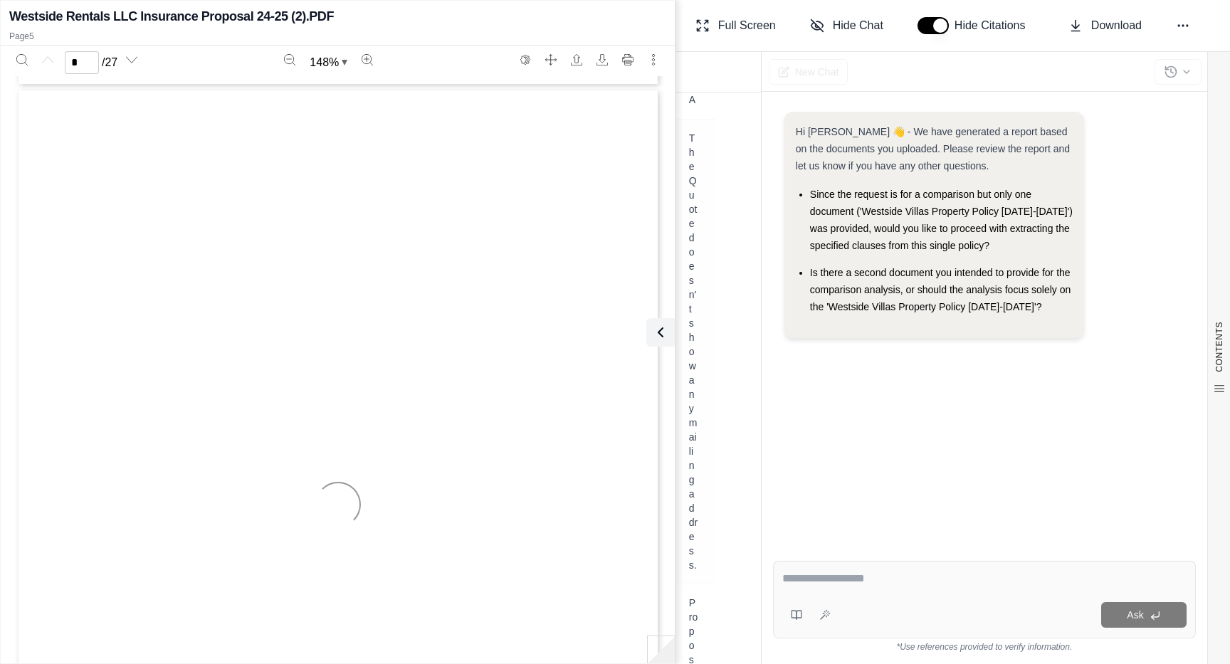
scroll to position [3339, 0]
type input "*"
click at [658, 338] on icon at bounding box center [657, 332] width 17 height 17
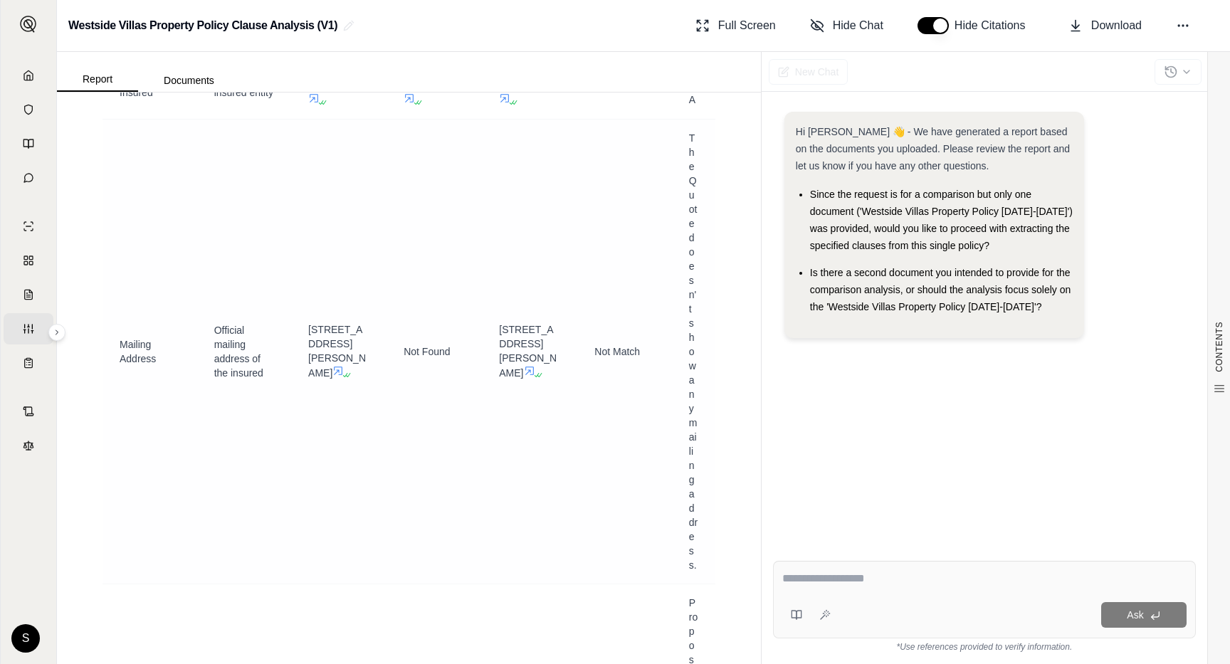
click at [332, 377] on icon at bounding box center [337, 370] width 11 height 11
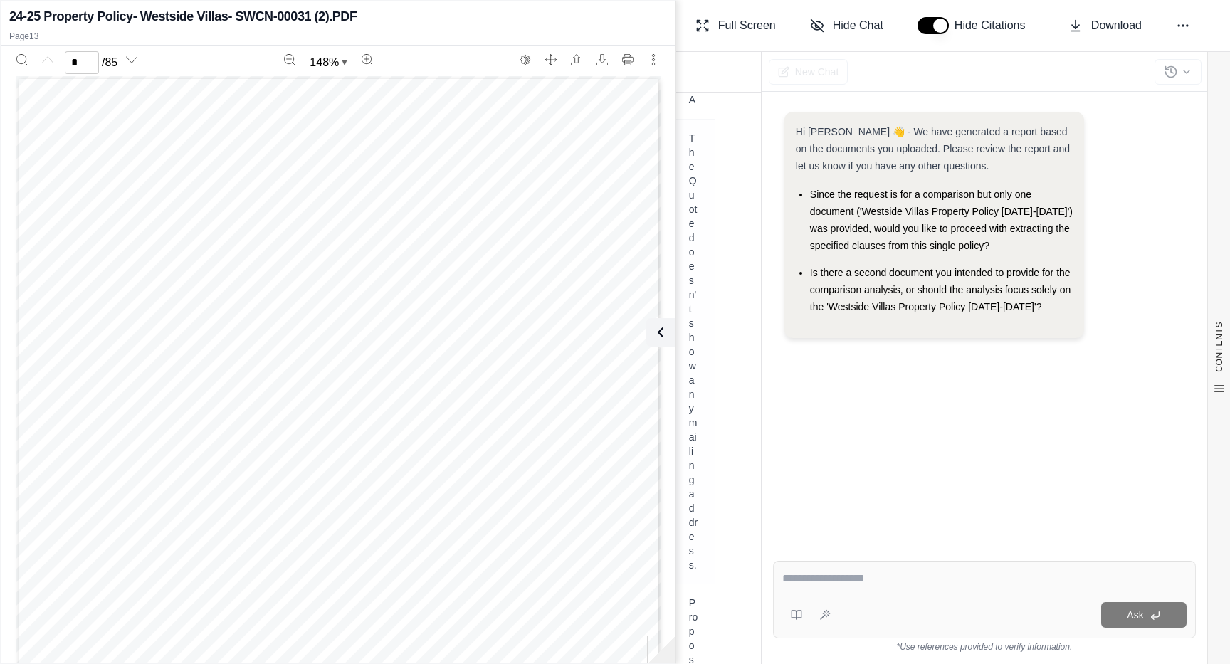
scroll to position [10015, 0]
type input "**"
click at [663, 332] on icon at bounding box center [657, 332] width 17 height 17
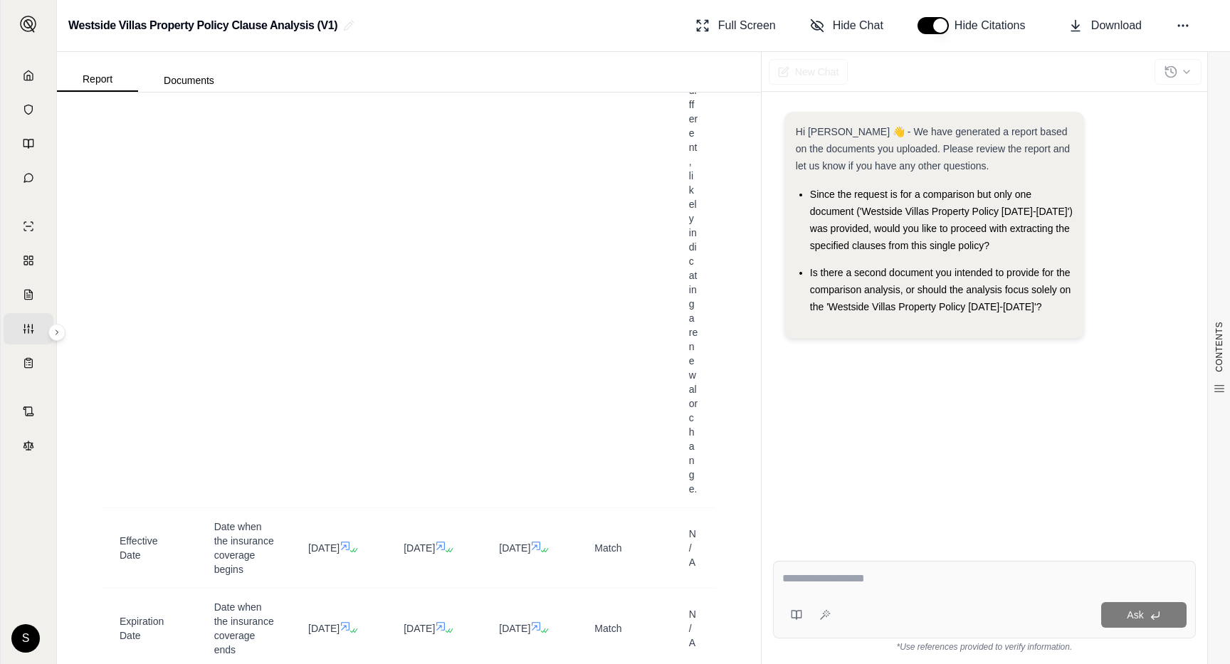
scroll to position [2094, 0]
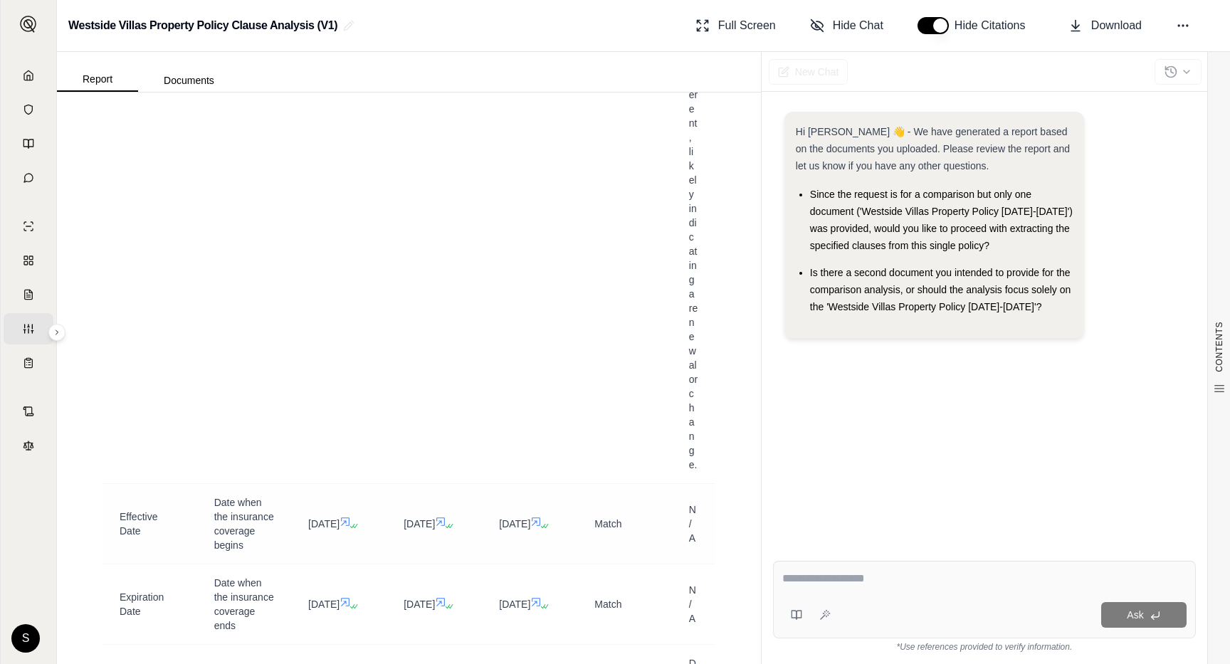
click at [435, 526] on icon at bounding box center [440, 521] width 11 height 11
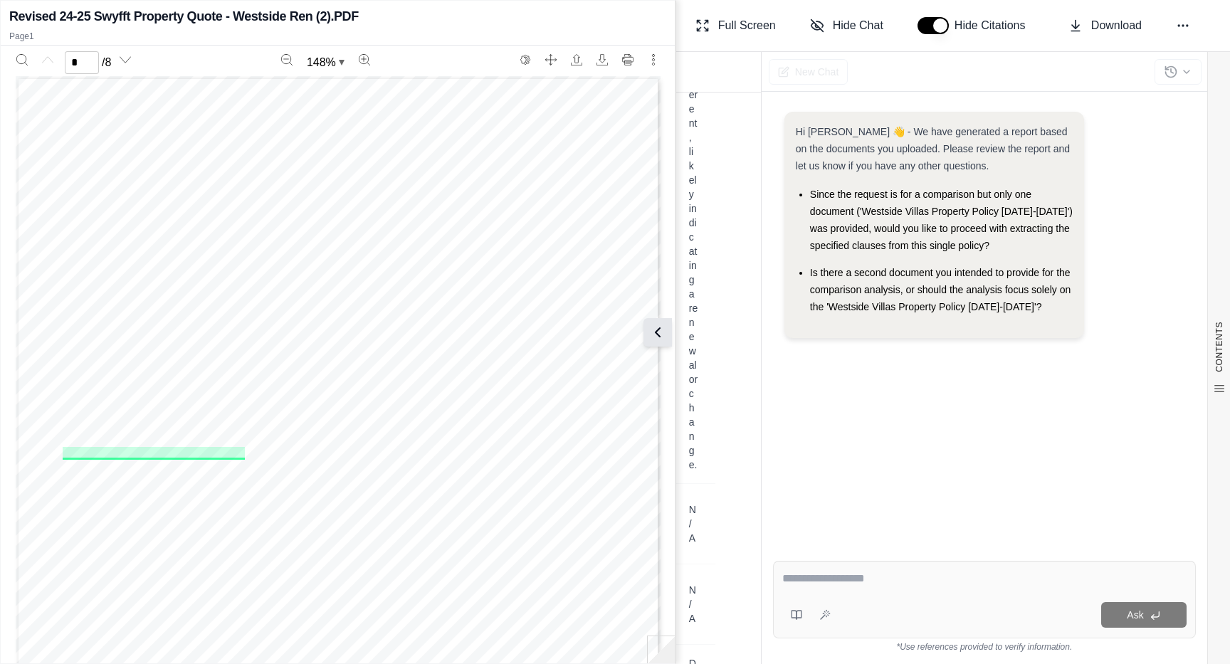
click at [667, 327] on button at bounding box center [658, 332] width 28 height 28
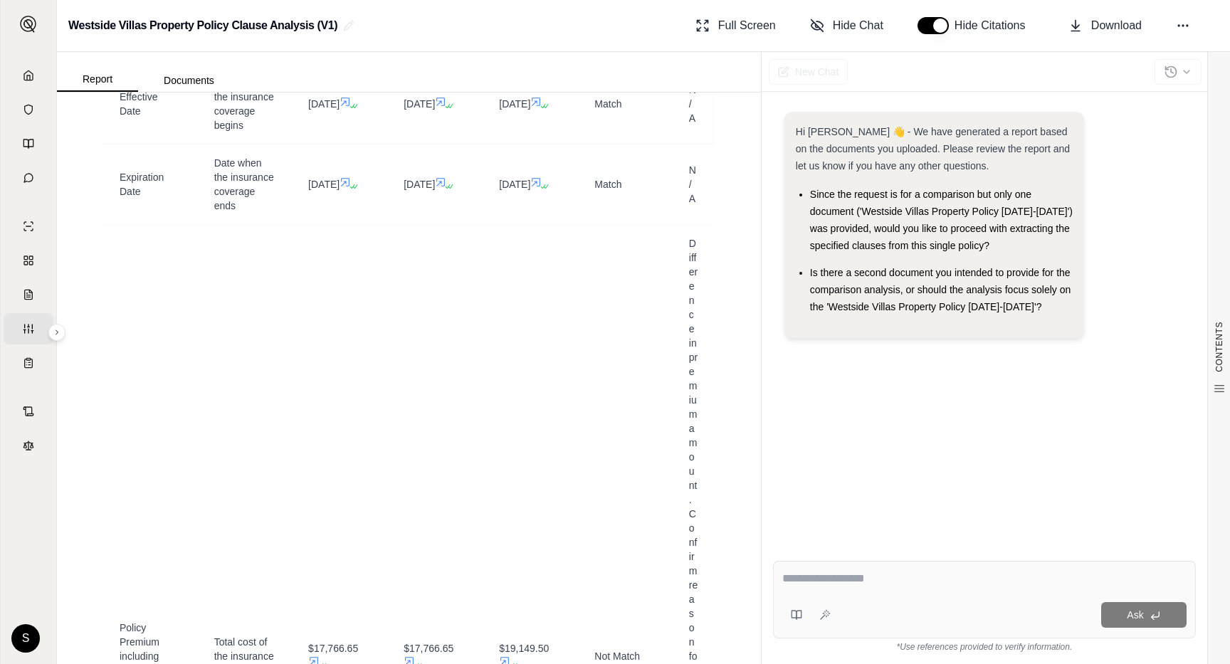
scroll to position [2667, 0]
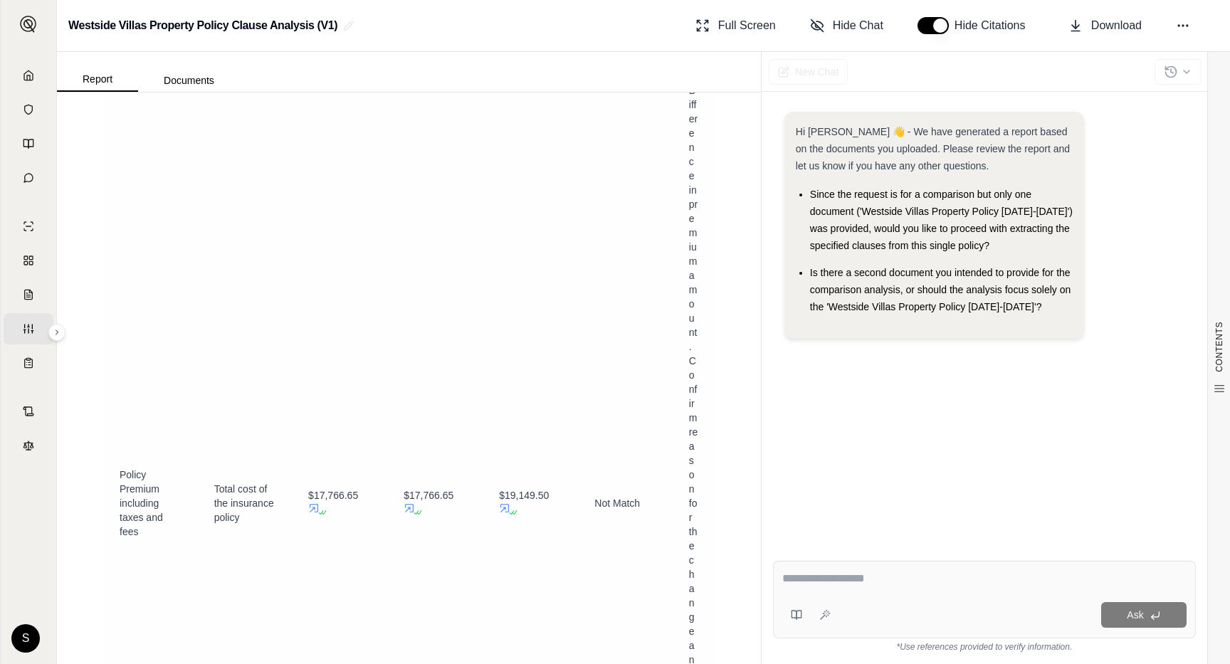
click at [508, 500] on span "$19,149.50" at bounding box center [524, 495] width 50 height 11
click at [504, 513] on icon at bounding box center [504, 508] width 11 height 11
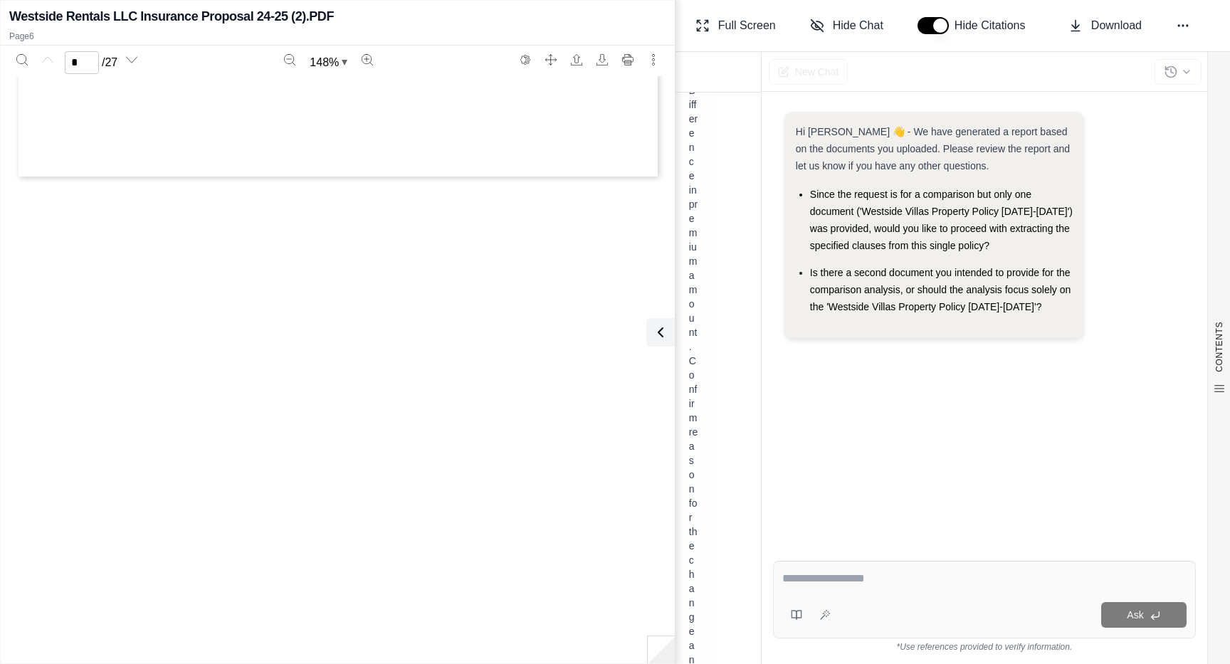
scroll to position [4173, 0]
type input "*"
click at [659, 337] on icon at bounding box center [657, 332] width 17 height 17
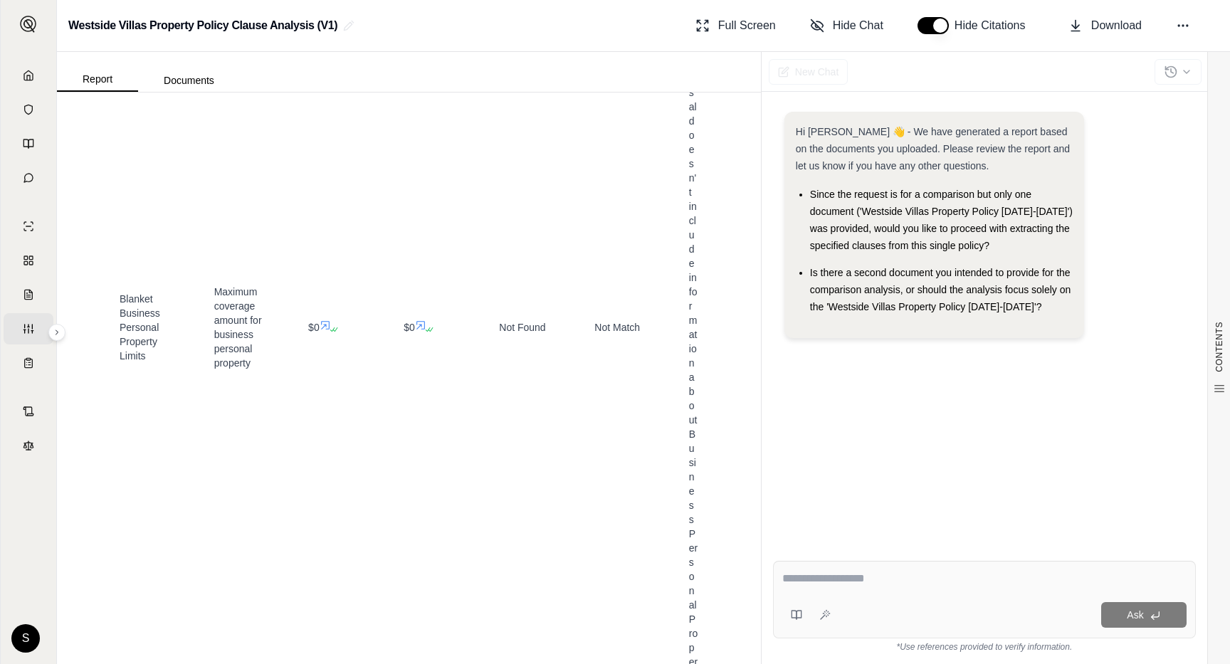
scroll to position [4494, 0]
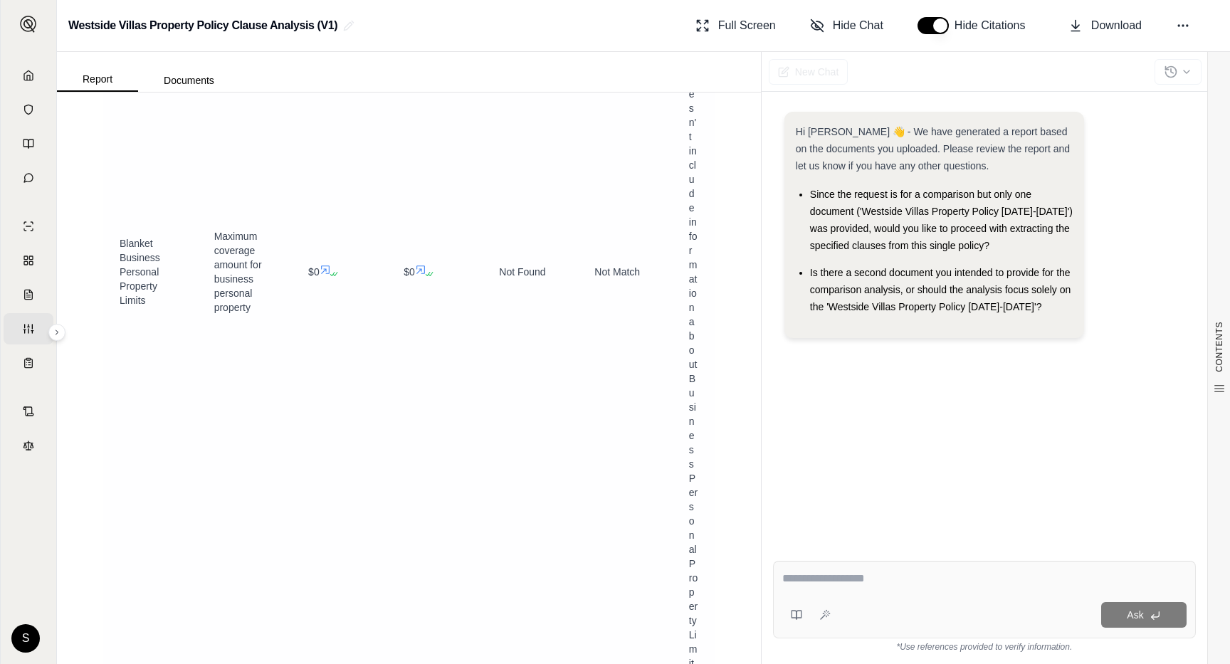
click at [325, 268] on icon at bounding box center [325, 269] width 11 height 11
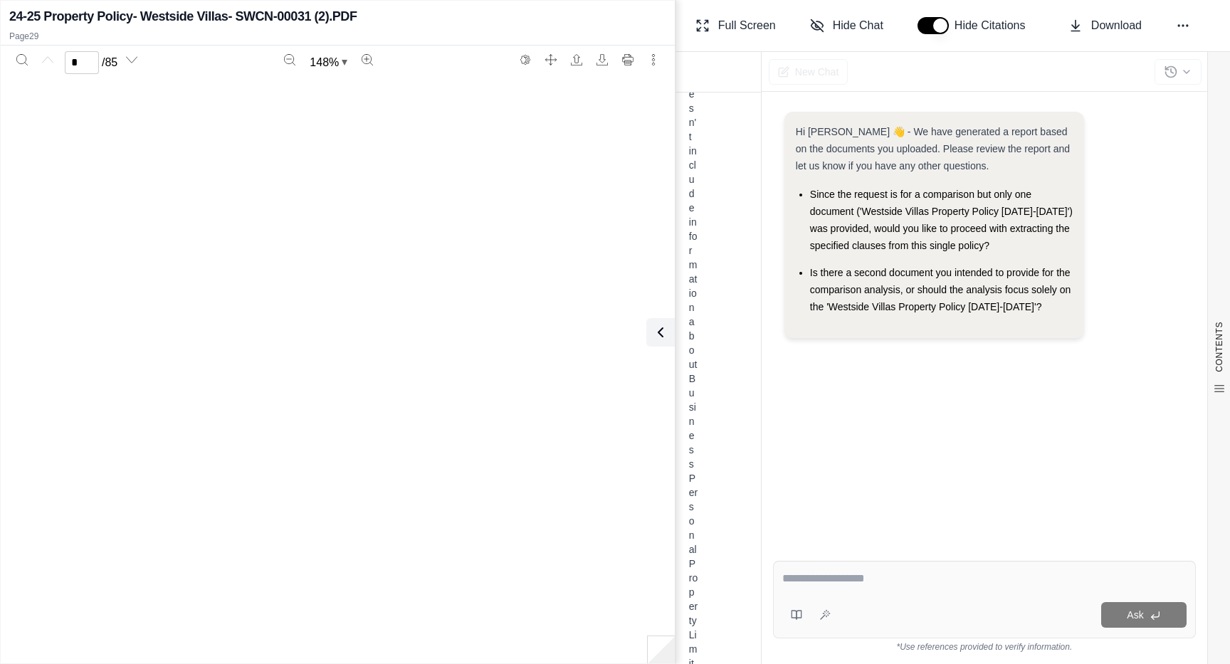
scroll to position [23370, 0]
type input "**"
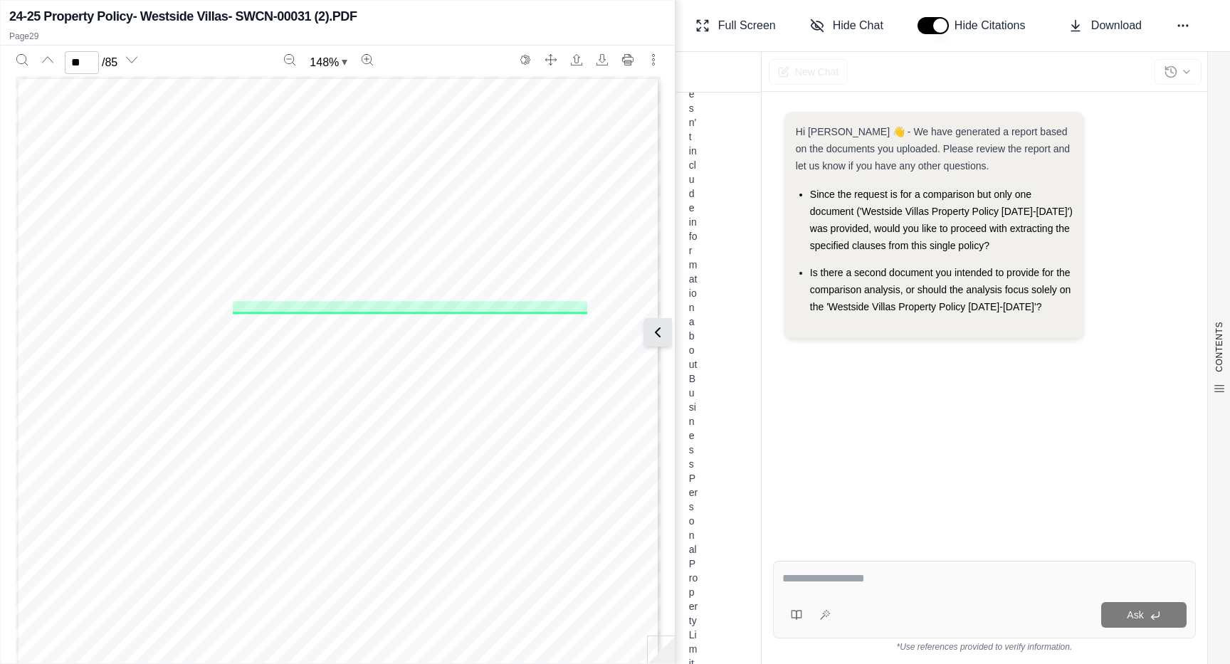
click at [660, 333] on icon at bounding box center [657, 332] width 17 height 17
